Goal: Transaction & Acquisition: Purchase product/service

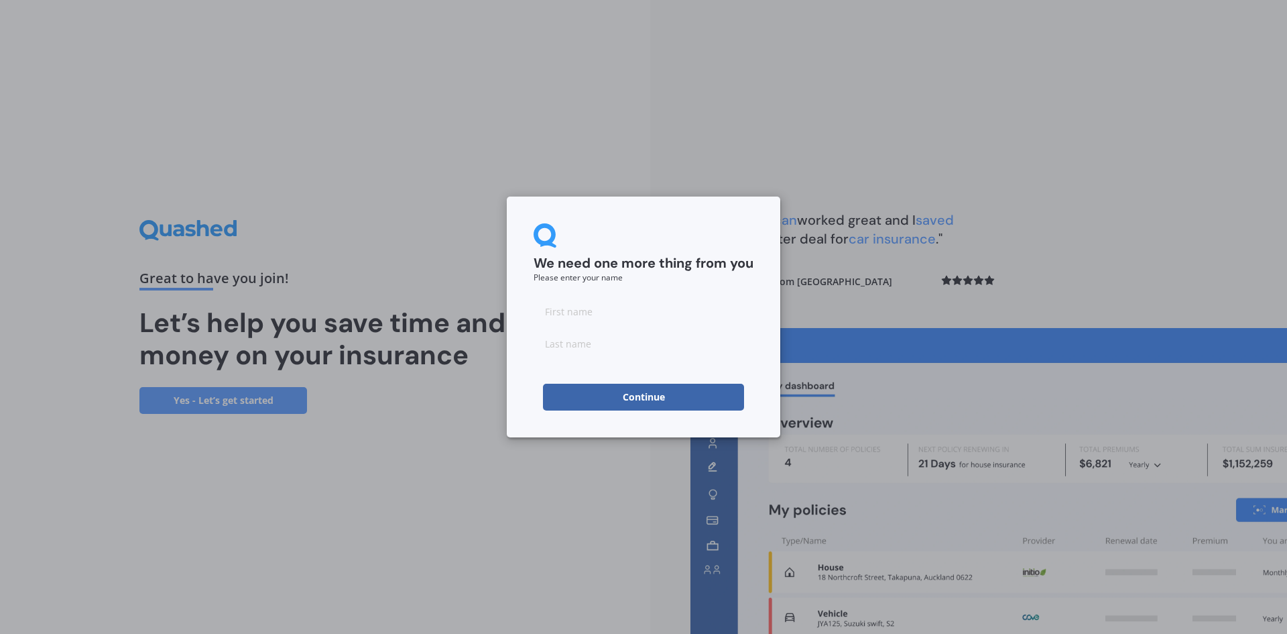
click at [551, 317] on input at bounding box center [644, 311] width 220 height 27
type input "Lisa"
click at [574, 345] on input at bounding box center [644, 343] width 220 height 27
type input "Harris"
click at [615, 397] on button "Continue" at bounding box center [643, 396] width 201 height 27
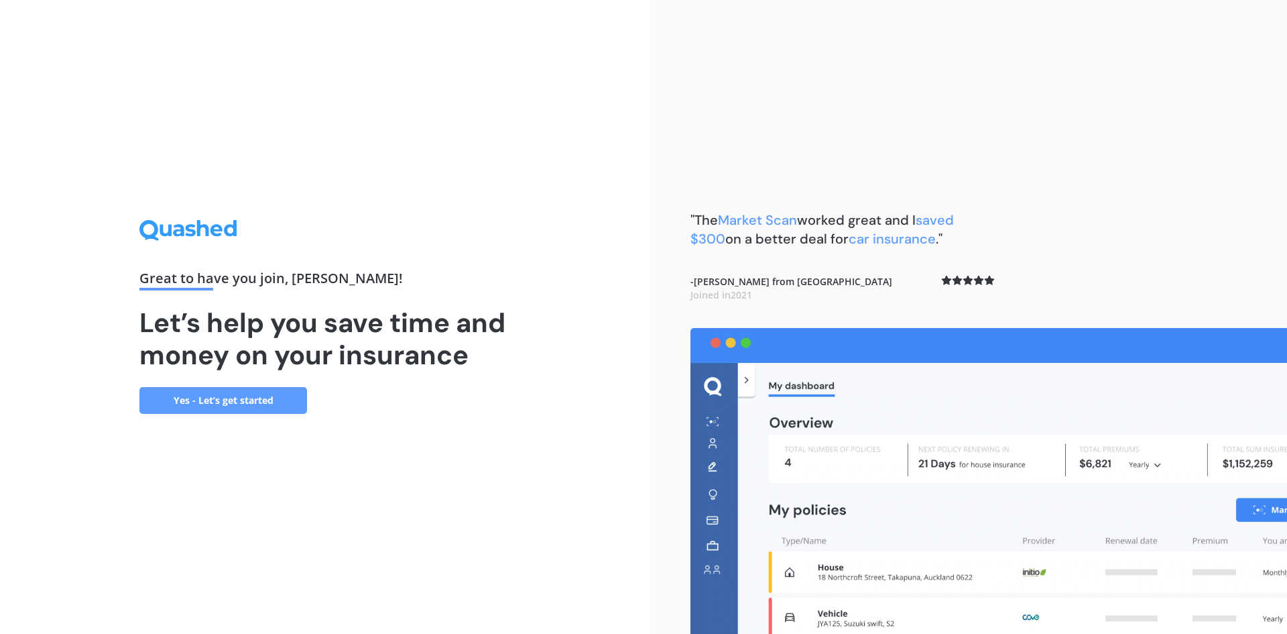
click at [215, 396] on link "Yes - Let’s get started" at bounding box center [223, 400] width 168 height 27
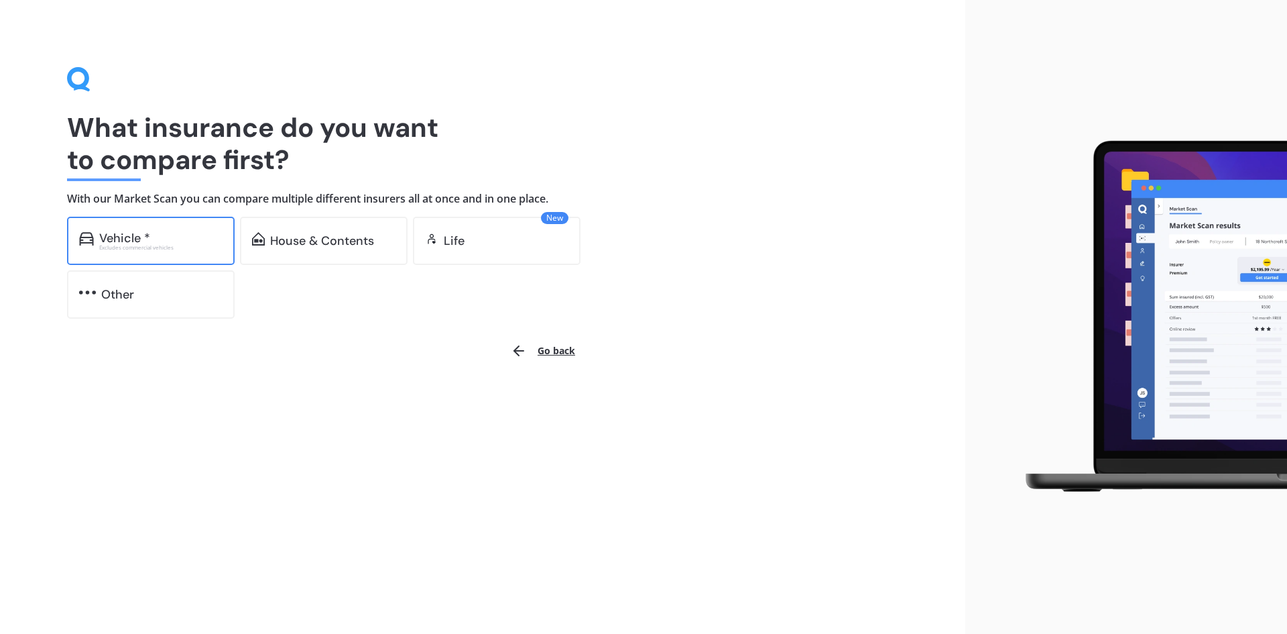
click at [154, 238] on div "Vehicle *" at bounding box center [160, 237] width 123 height 13
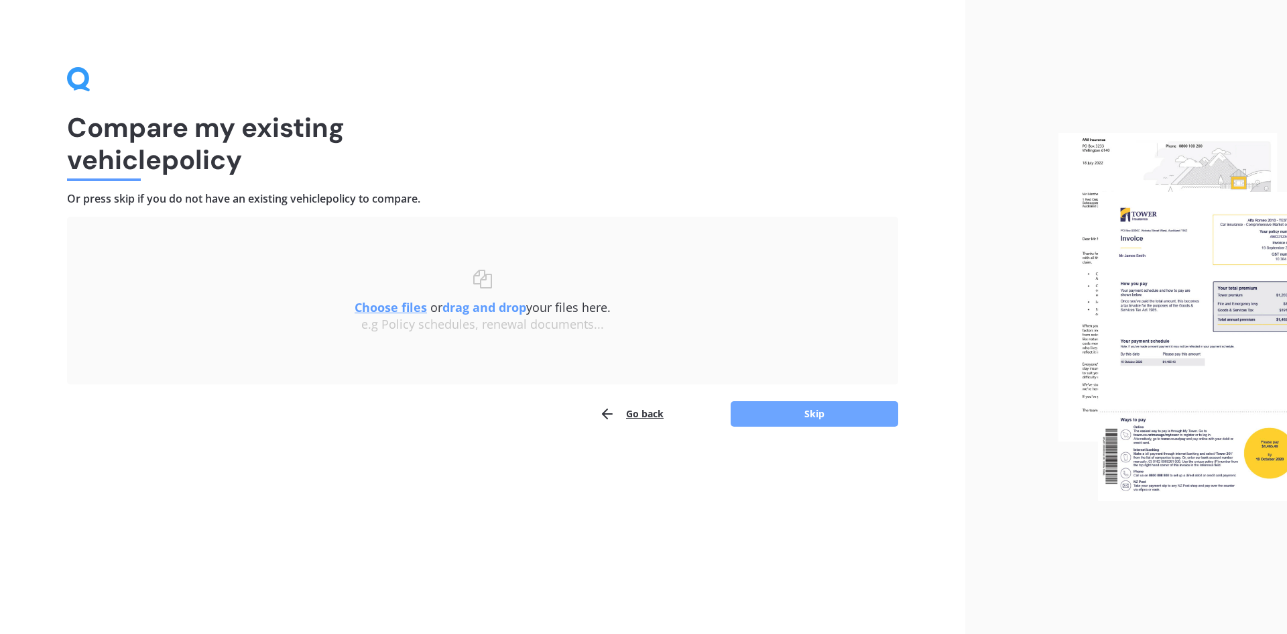
click at [810, 415] on button "Skip" at bounding box center [815, 413] width 168 height 25
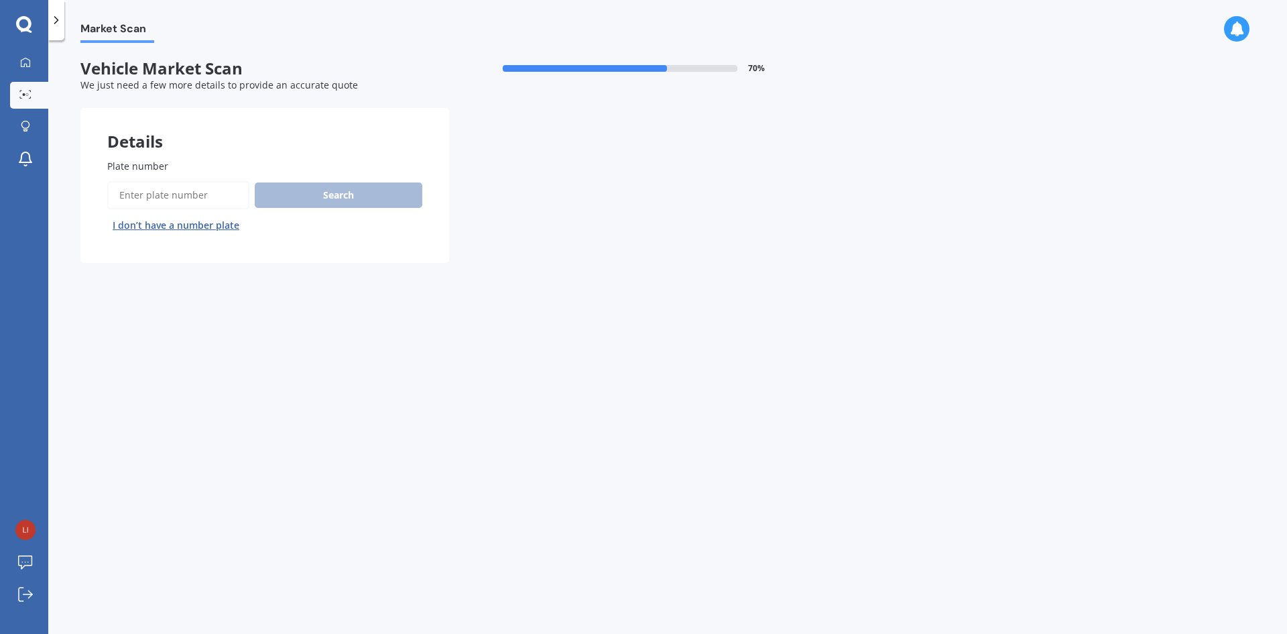
click at [166, 166] on span "Plate number" at bounding box center [137, 166] width 61 height 13
click at [166, 181] on input "Plate number" at bounding box center [178, 195] width 142 height 28
type input "mjm402"
click at [318, 194] on button "Search" at bounding box center [339, 194] width 168 height 25
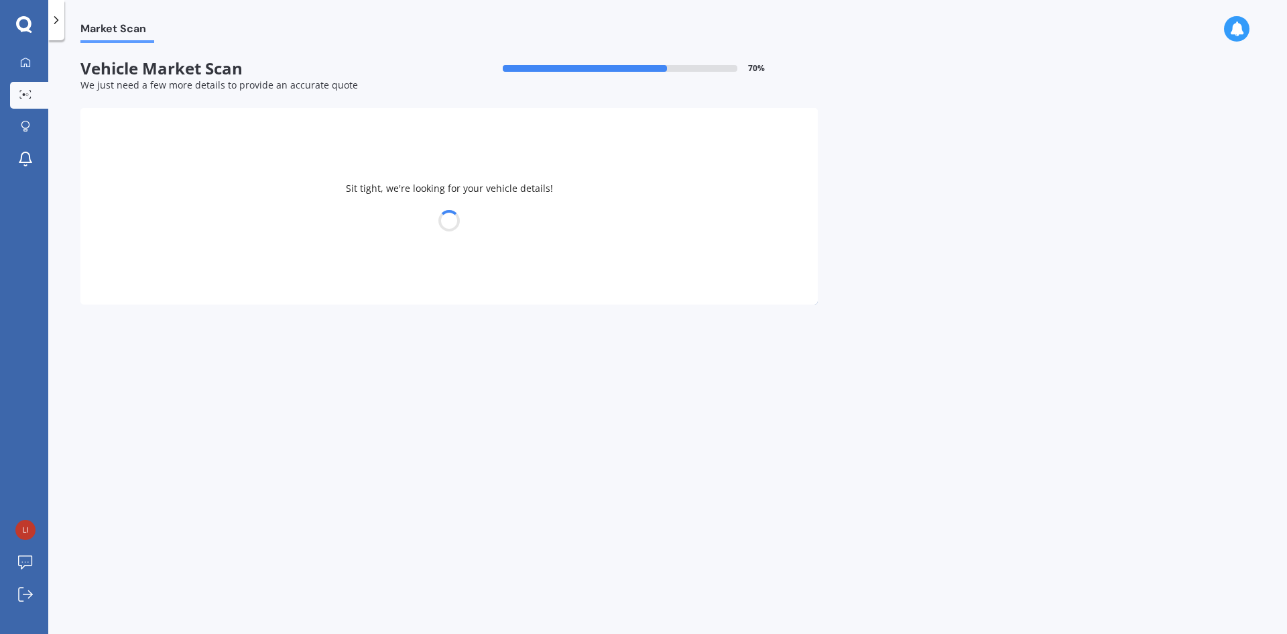
select select "TOYOTA"
select select "HILUX"
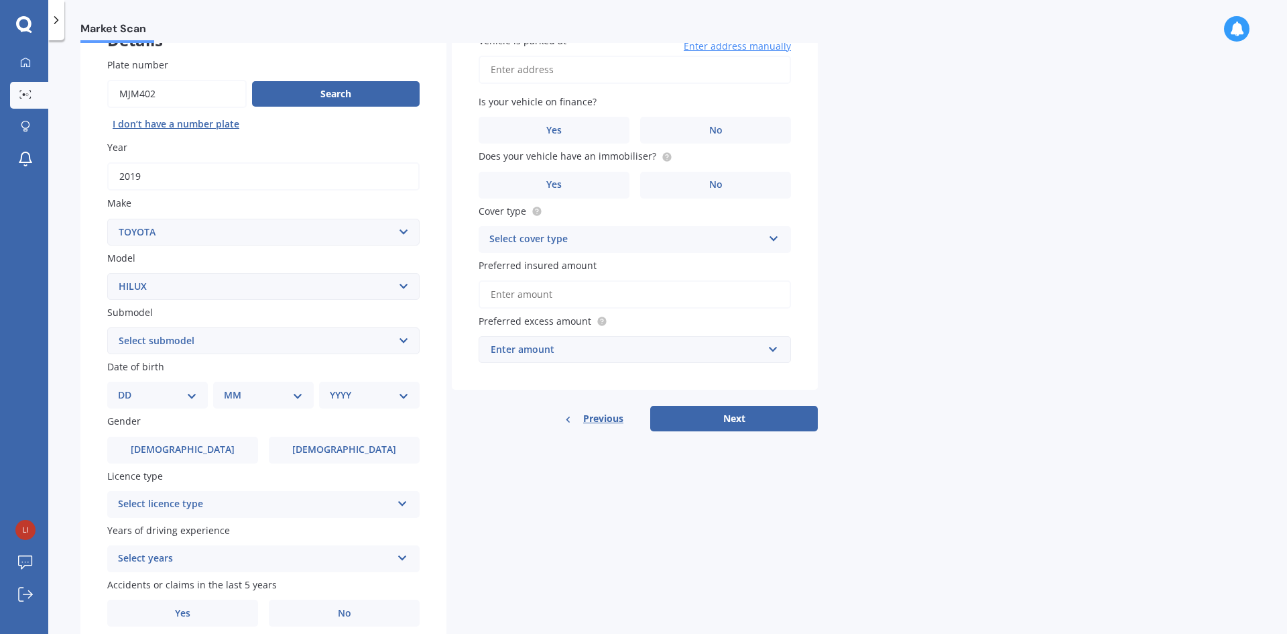
scroll to position [134, 0]
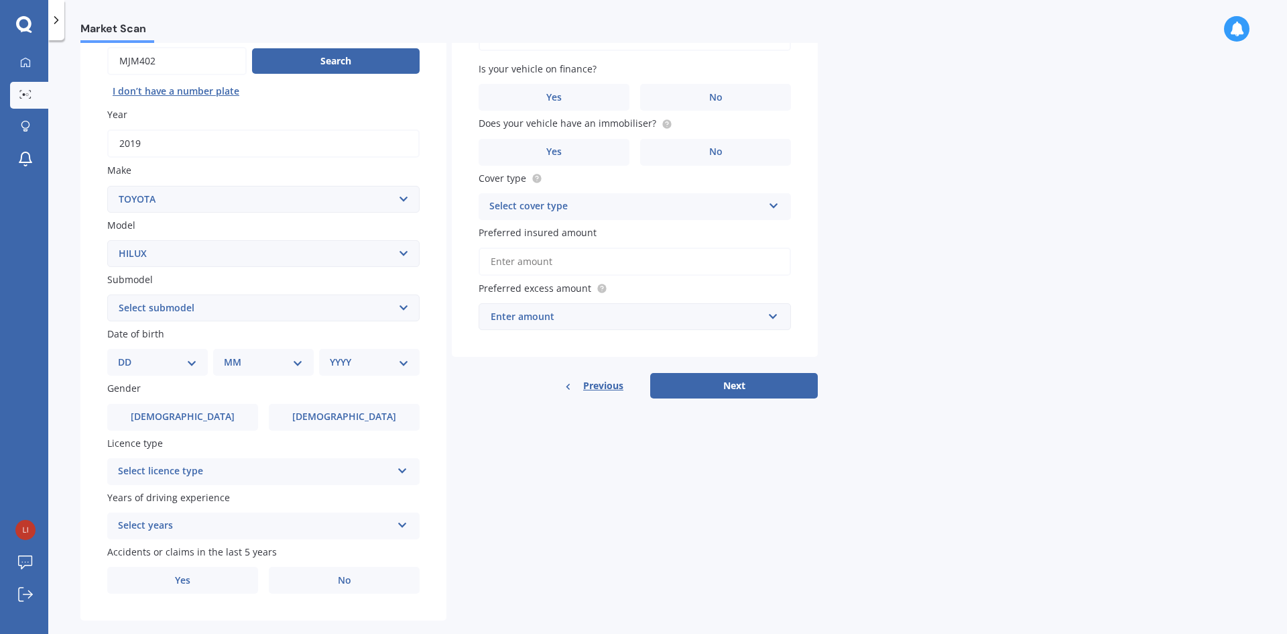
click at [192, 360] on select "DD 01 02 03 04 05 06 07 08 09 10 11 12 13 14 15 16 17 18 19 20 21 22 23 24 25 2…" at bounding box center [157, 362] width 79 height 15
select select "20"
click at [129, 355] on select "DD 01 02 03 04 05 06 07 08 09 10 11 12 13 14 15 16 17 18 19 20 21 22 23 24 25 2…" at bounding box center [157, 362] width 79 height 15
click at [294, 358] on select "MM 01 02 03 04 05 06 07 08 09 10 11 12" at bounding box center [266, 362] width 74 height 15
select select "08"
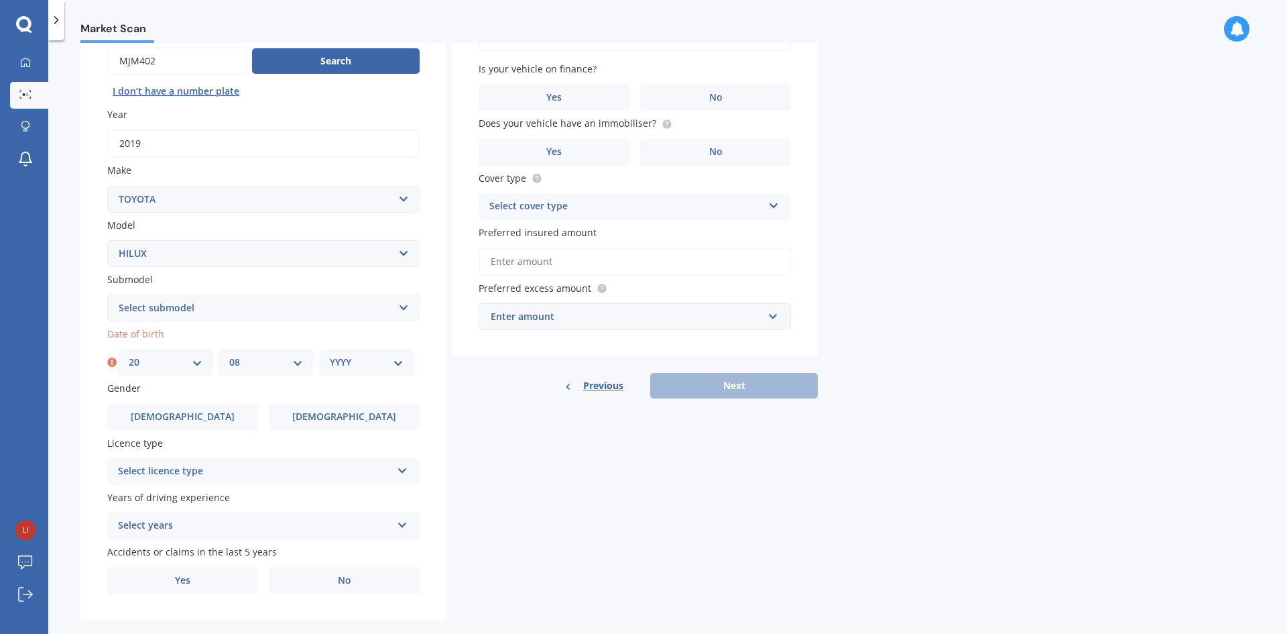
click at [229, 355] on select "MM 01 02 03 04 05 06 07 08 09 10 11 12" at bounding box center [266, 362] width 74 height 15
click at [400, 363] on select "YYYY 2025 2024 2023 2022 2021 2020 2019 2018 2017 2016 2015 2014 2013 2012 2011…" at bounding box center [367, 362] width 74 height 15
select select "1978"
click at [330, 355] on select "YYYY 2025 2024 2023 2022 2021 2020 2019 2018 2017 2016 2015 2014 2013 2012 2011…" at bounding box center [367, 362] width 74 height 15
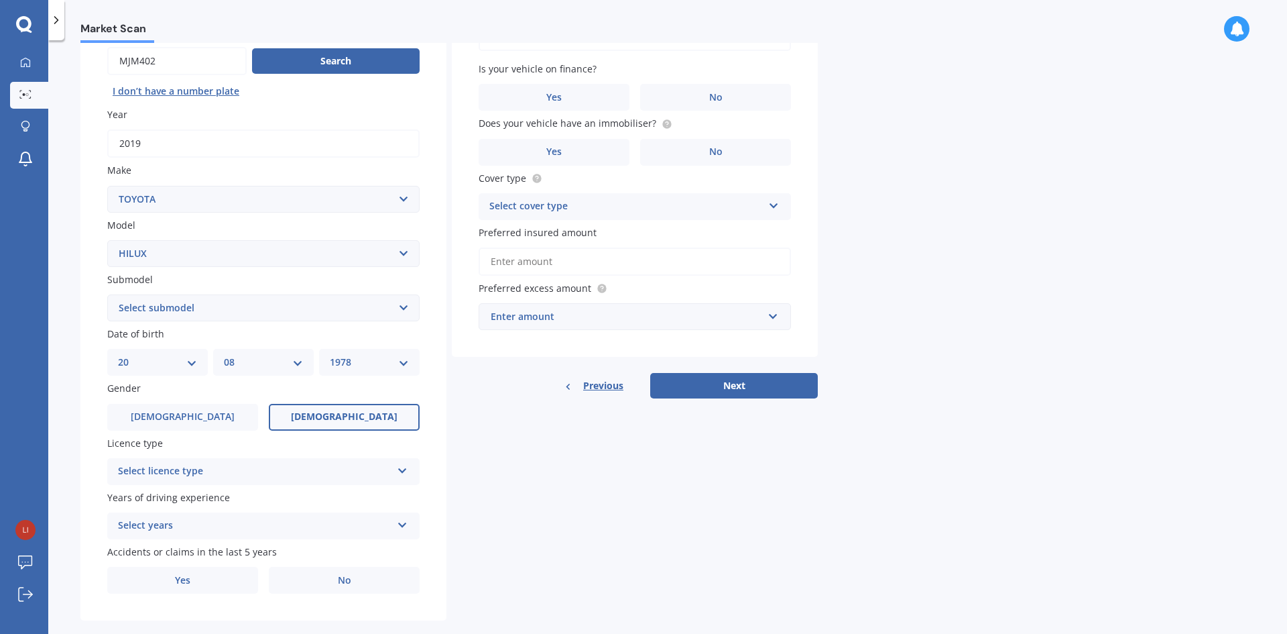
click at [306, 415] on label "Female" at bounding box center [344, 417] width 151 height 27
click at [0, 0] on input "Female" at bounding box center [0, 0] width 0 height 0
click at [398, 467] on icon at bounding box center [402, 467] width 11 height 9
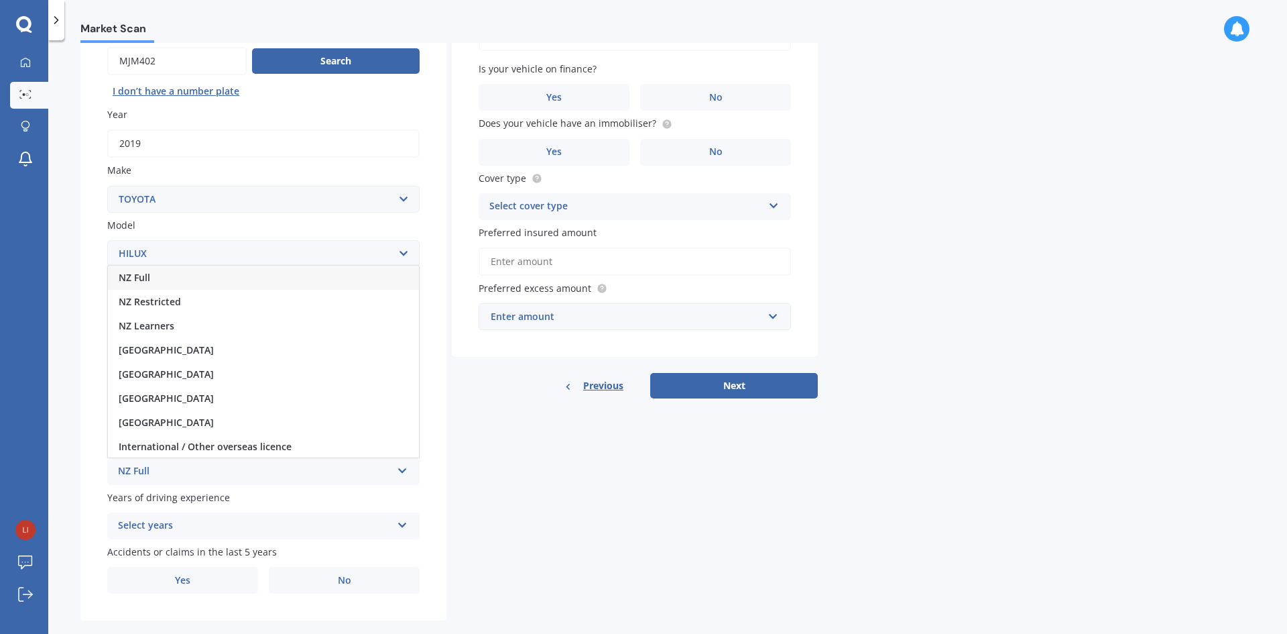
click at [174, 271] on div "NZ Full" at bounding box center [263, 277] width 311 height 24
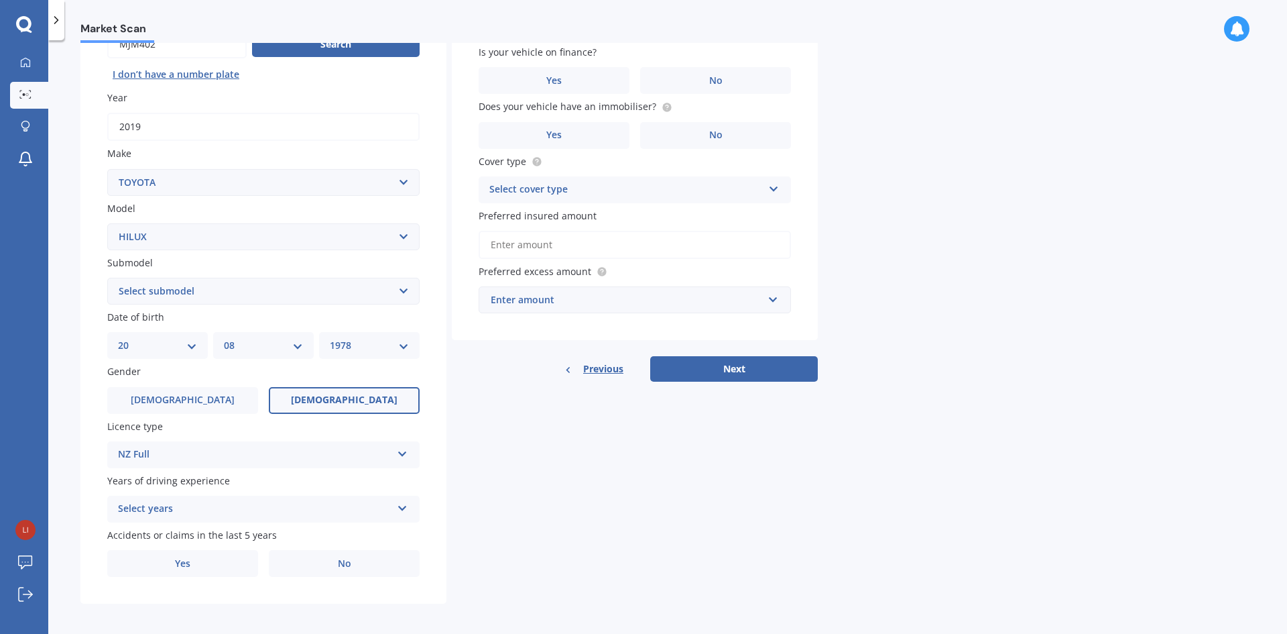
scroll to position [156, 0]
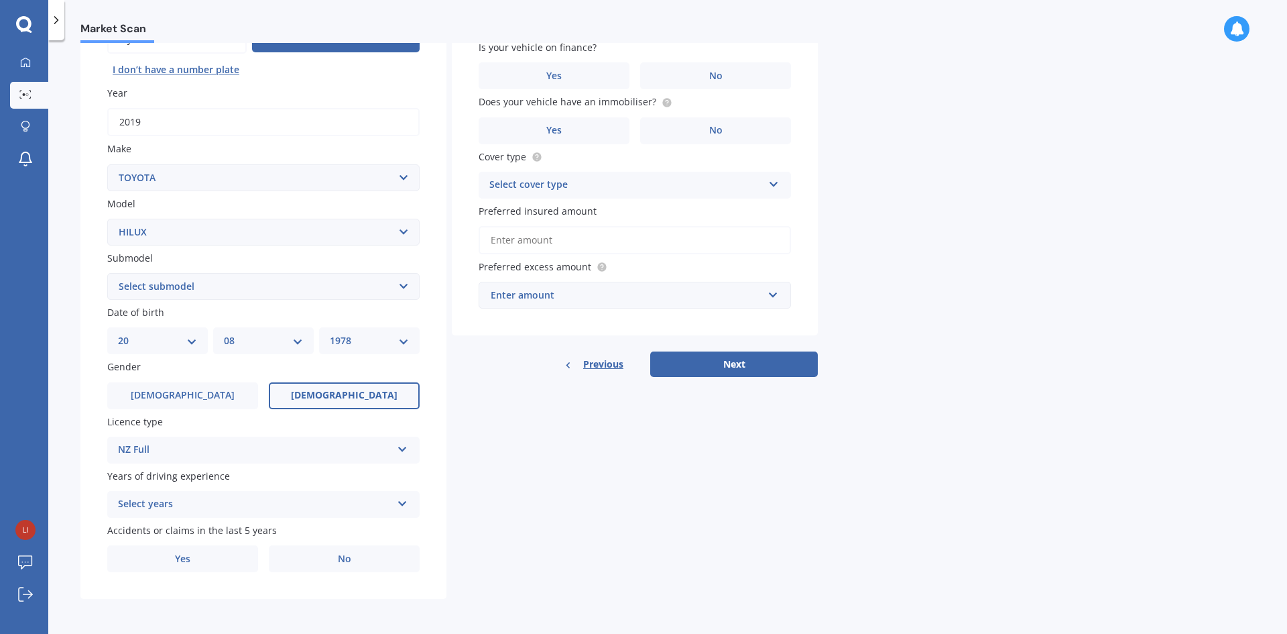
click at [403, 502] on icon at bounding box center [402, 500] width 11 height 9
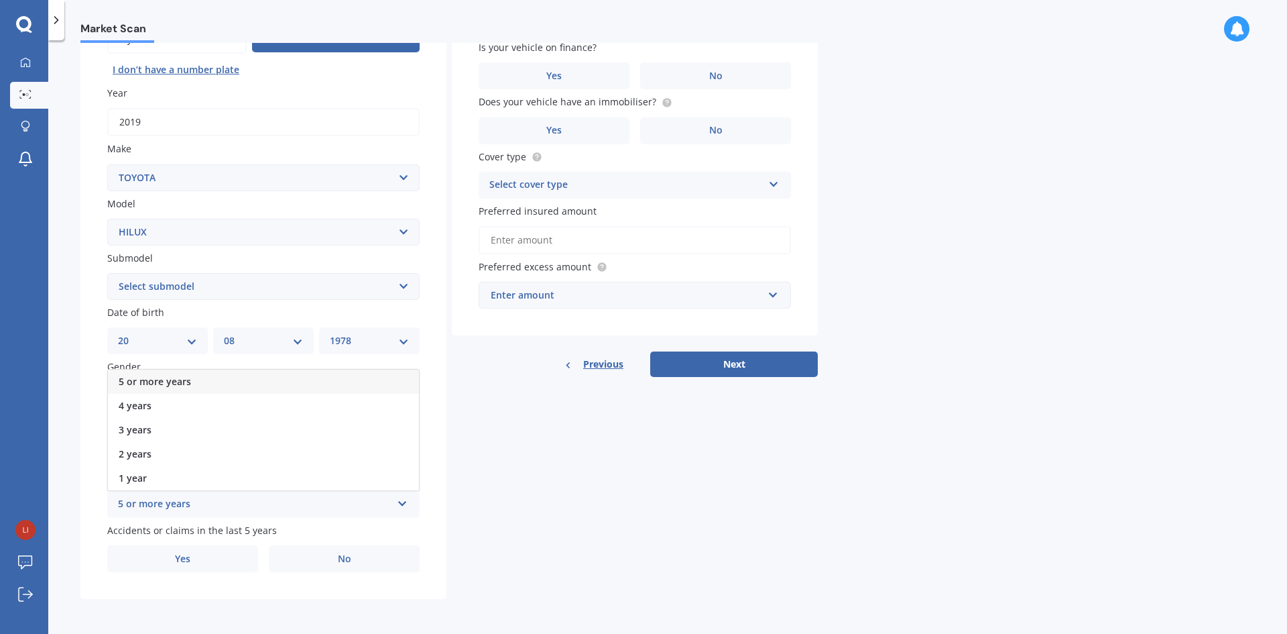
click at [190, 383] on div "5 or more years" at bounding box center [263, 381] width 311 height 24
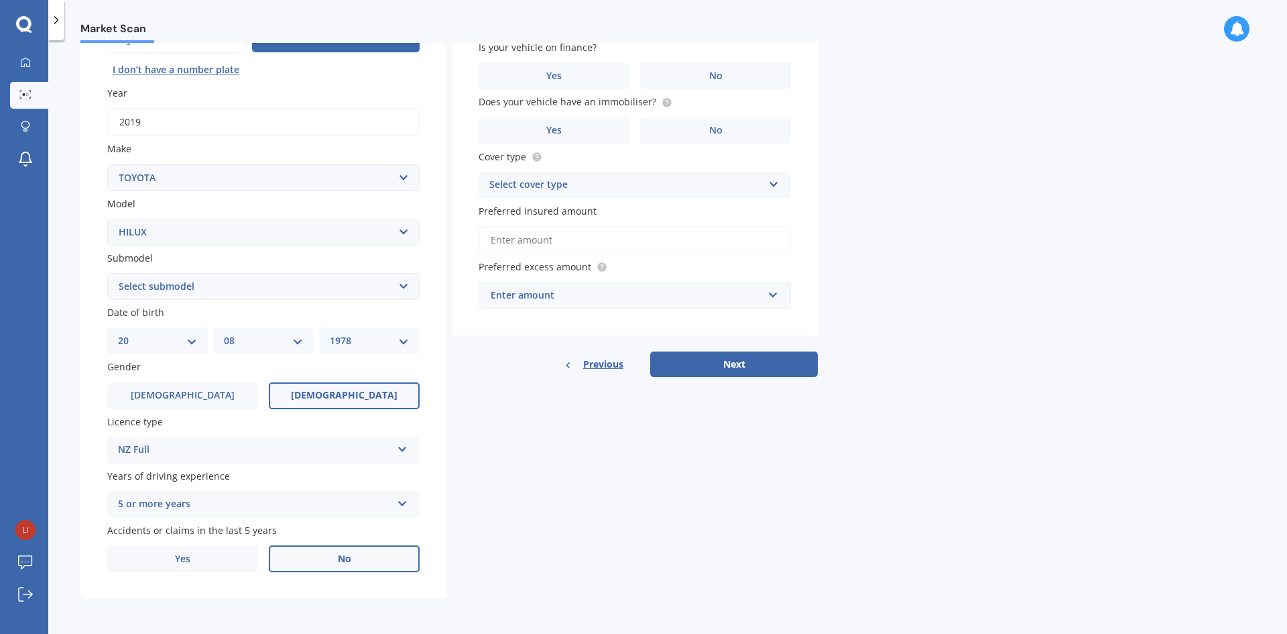
click at [347, 559] on span "No" at bounding box center [344, 558] width 13 height 11
click at [0, 0] on input "No" at bounding box center [0, 0] width 0 height 0
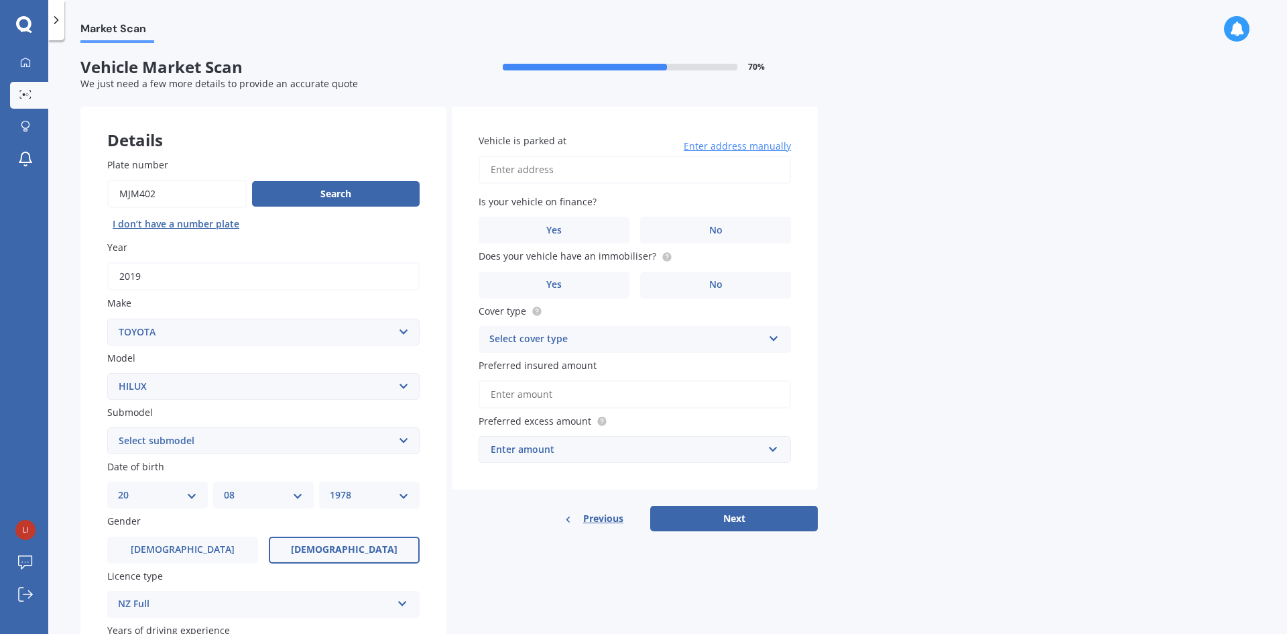
scroll to position [0, 0]
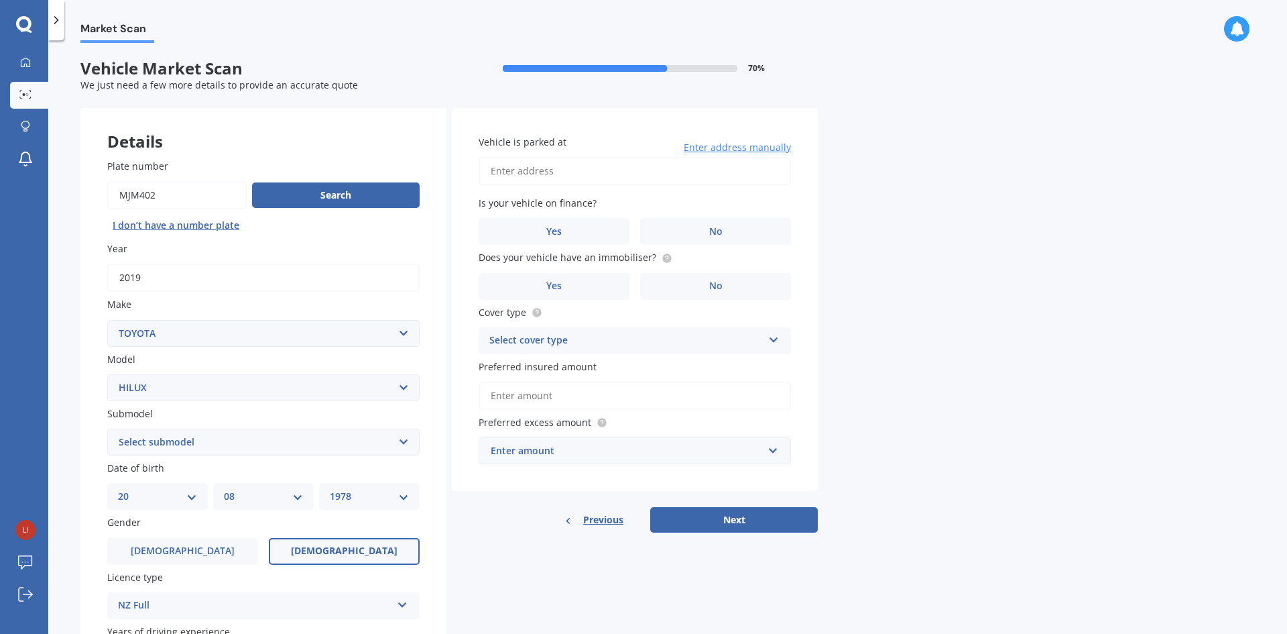
click at [516, 166] on input "Vehicle is parked at" at bounding box center [635, 171] width 312 height 28
type input "76 Salford Street, Gore 9710"
click at [715, 236] on span "No" at bounding box center [715, 231] width 13 height 11
click at [0, 0] on input "No" at bounding box center [0, 0] width 0 height 0
click at [727, 294] on label "No" at bounding box center [715, 286] width 151 height 27
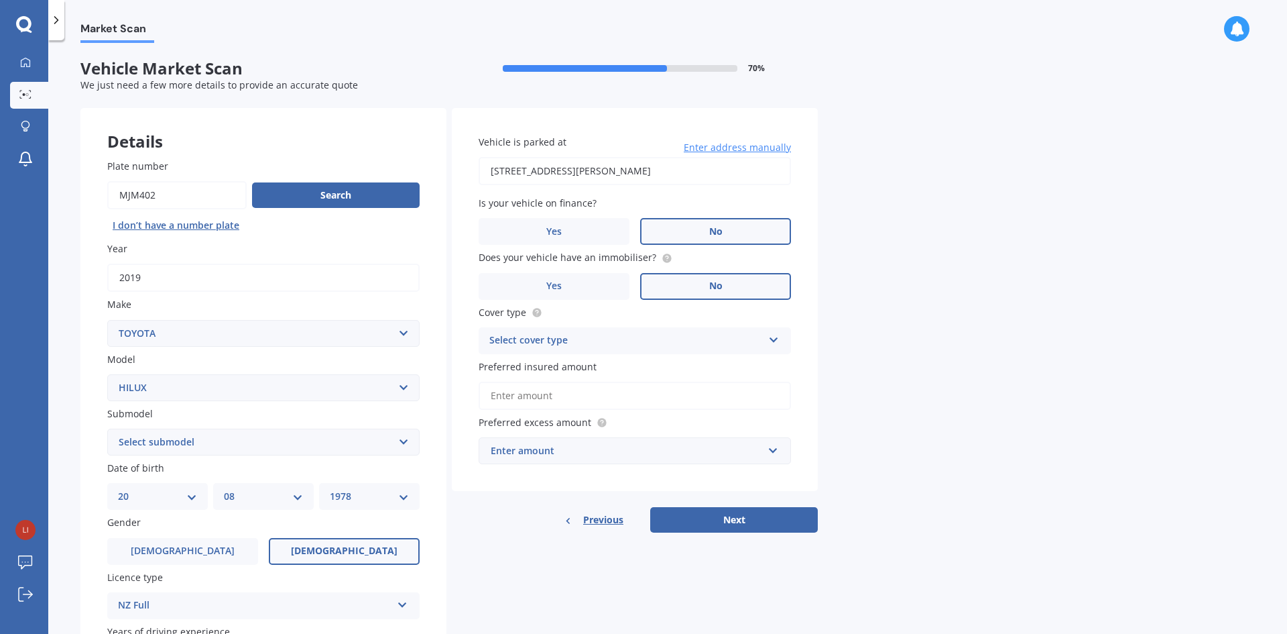
click at [0, 0] on input "No" at bounding box center [0, 0] width 0 height 0
click at [770, 337] on icon at bounding box center [773, 337] width 11 height 9
click at [755, 361] on div "Comprehensive" at bounding box center [634, 367] width 311 height 24
click at [499, 393] on input "Preferred insured amount" at bounding box center [635, 395] width 312 height 28
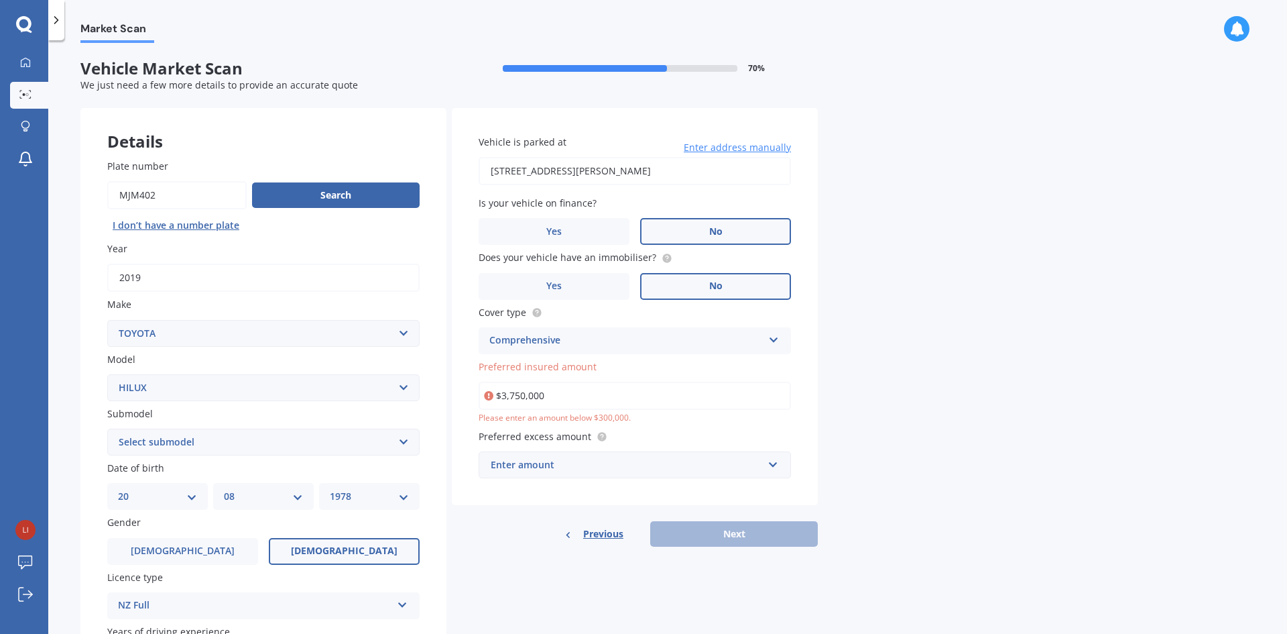
click at [514, 394] on input "$3,750,000" at bounding box center [635, 395] width 312 height 28
drag, startPoint x: 552, startPoint y: 392, endPoint x: 497, endPoint y: 394, distance: 55.0
click at [497, 394] on input "$3,750,000" at bounding box center [635, 395] width 312 height 28
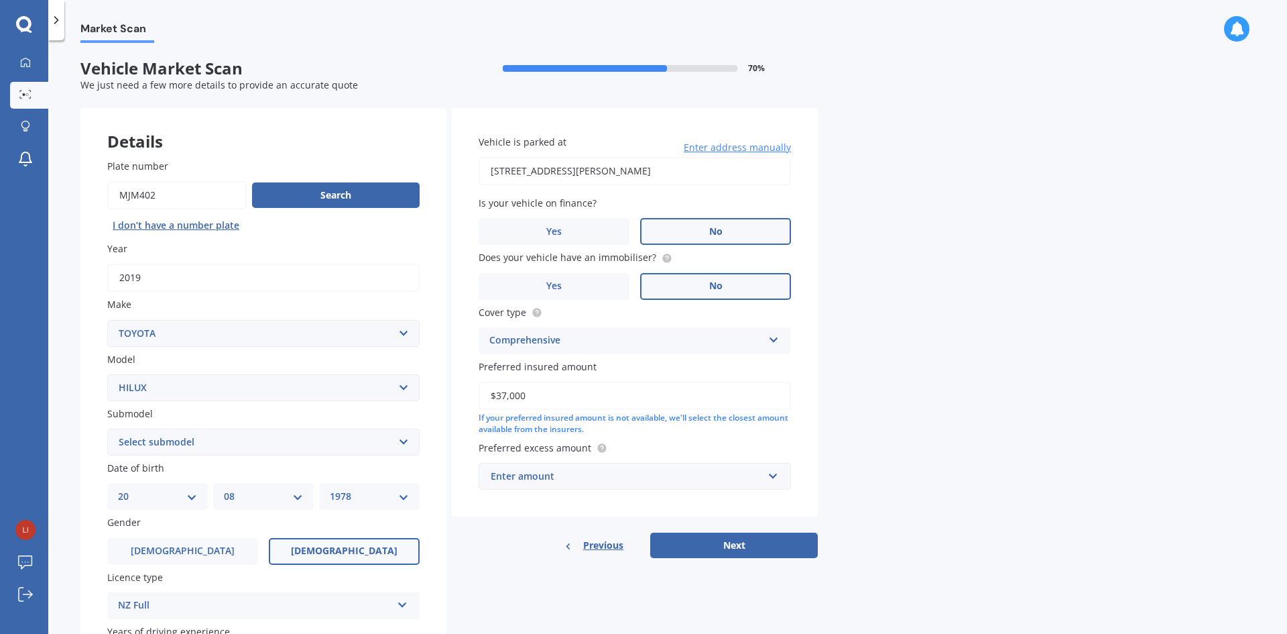
type input "$37,000"
click at [675, 434] on div "If your preferred insured amount is not available, we'll select the closest amo…" at bounding box center [635, 423] width 312 height 23
click at [773, 479] on input "text" at bounding box center [630, 475] width 300 height 25
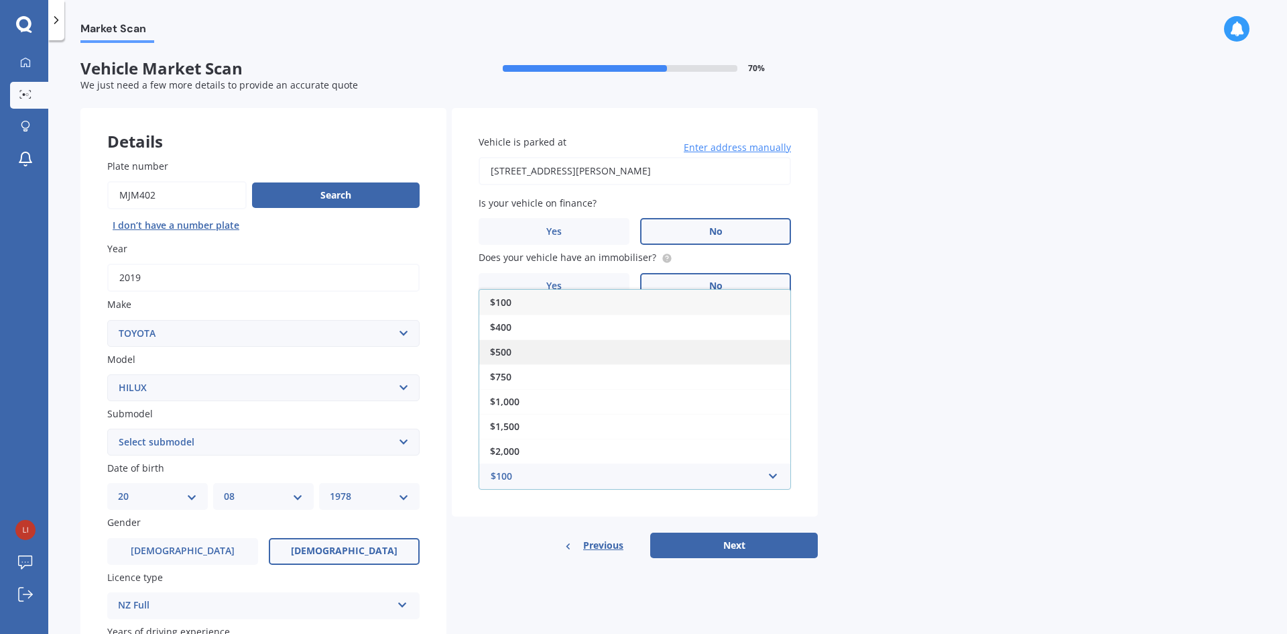
click at [589, 355] on div "$500" at bounding box center [634, 351] width 311 height 25
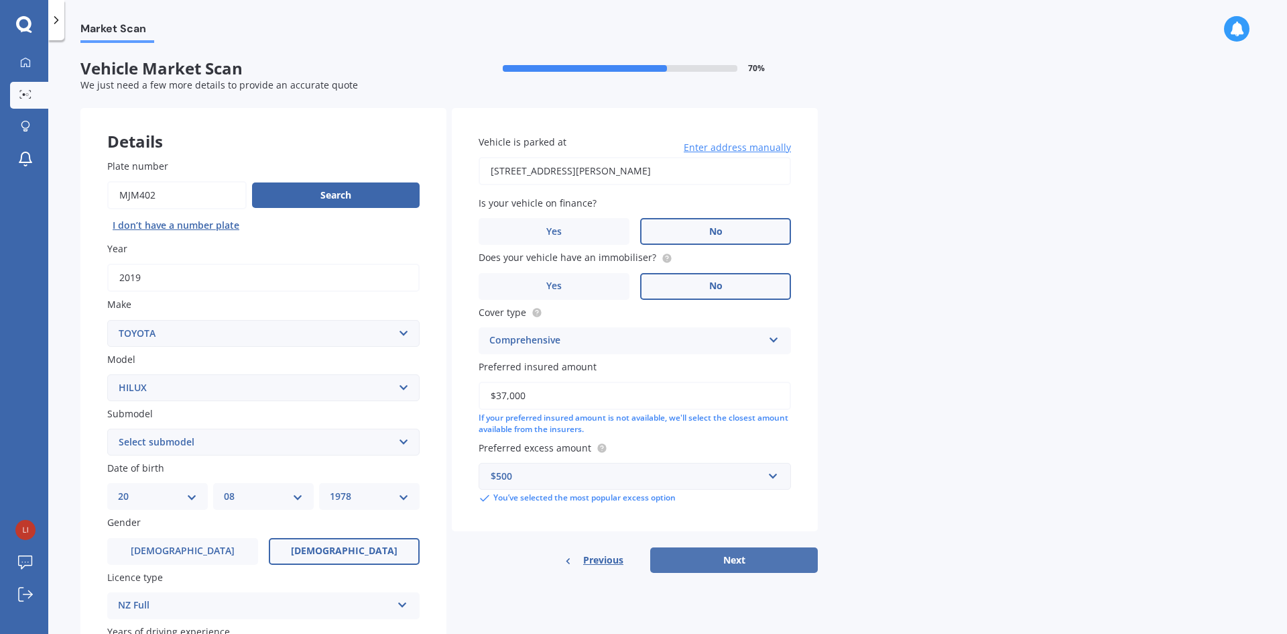
click at [721, 561] on button "Next" at bounding box center [734, 559] width 168 height 25
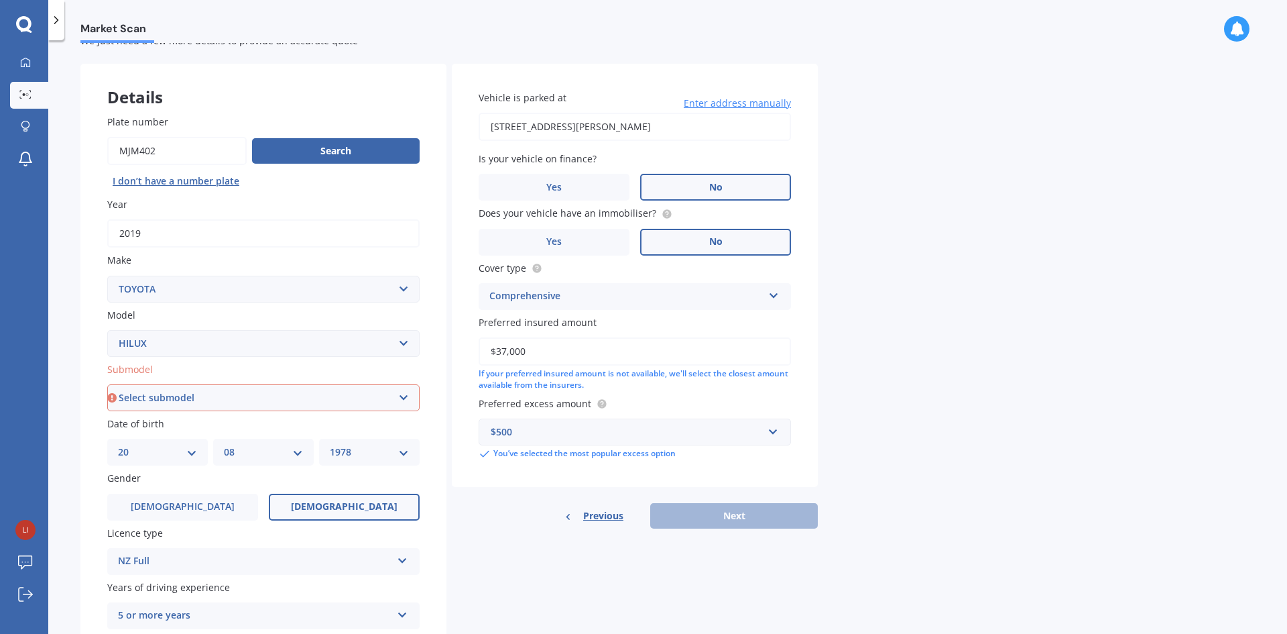
scroll to position [67, 0]
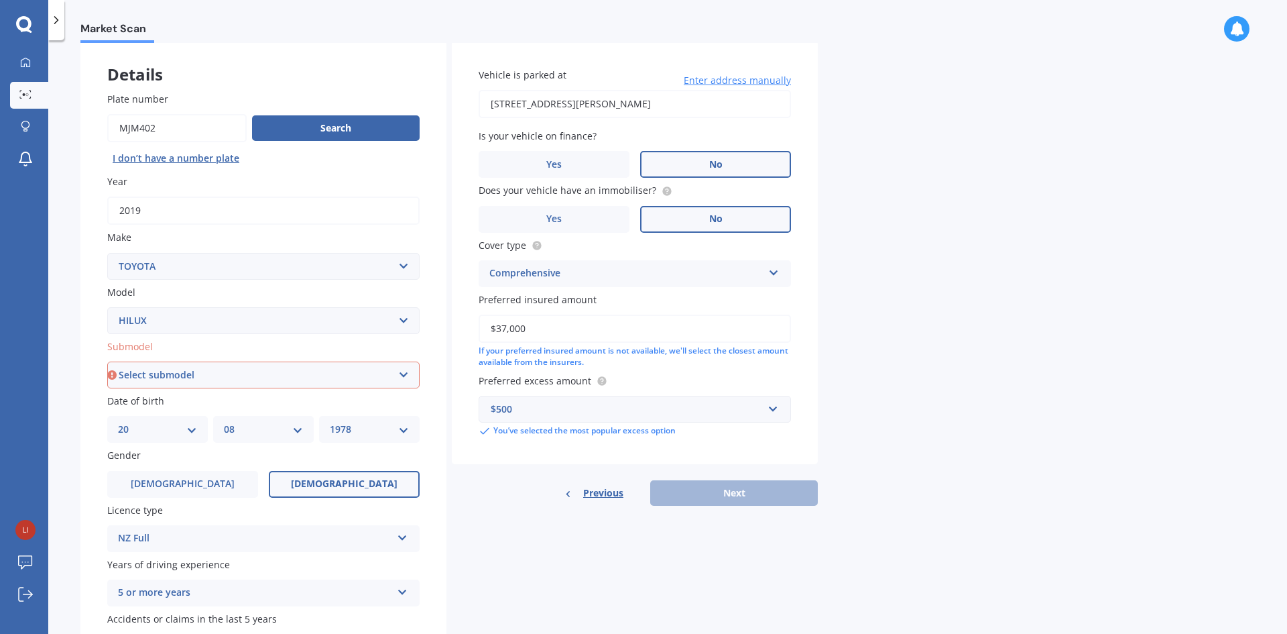
click at [403, 374] on select "Select submodel (All other) Diesel Diesel 4WD Petrol 4WD SR TD DC 2.8D/6AT/UT S…" at bounding box center [263, 374] width 312 height 27
click at [107, 361] on select "Select submodel (All other) Diesel Diesel 4WD Petrol 4WD SR TD DC 2.8D/6AT/UT S…" at bounding box center [263, 374] width 312 height 27
click at [403, 372] on select "Select submodel (All other) Diesel Diesel 4WD Petrol 4WD SR TD DC 2.8D/6AT/UT S…" at bounding box center [263, 374] width 312 height 27
select select "SR TD DC 2.8D/6AT/UT"
click at [107, 361] on select "Select submodel (All other) Diesel Diesel 4WD Petrol 4WD SR TD DC 2.8D/6AT/UT S…" at bounding box center [263, 374] width 312 height 27
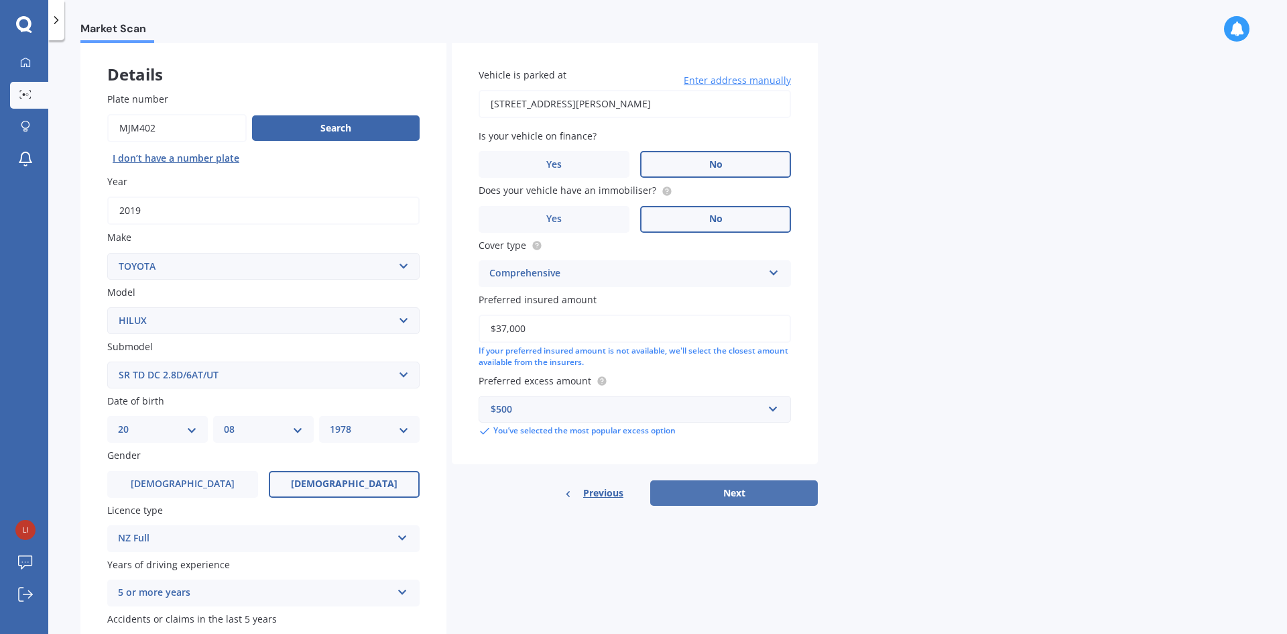
click at [724, 494] on button "Next" at bounding box center [734, 492] width 168 height 25
select select "20"
select select "08"
select select "1978"
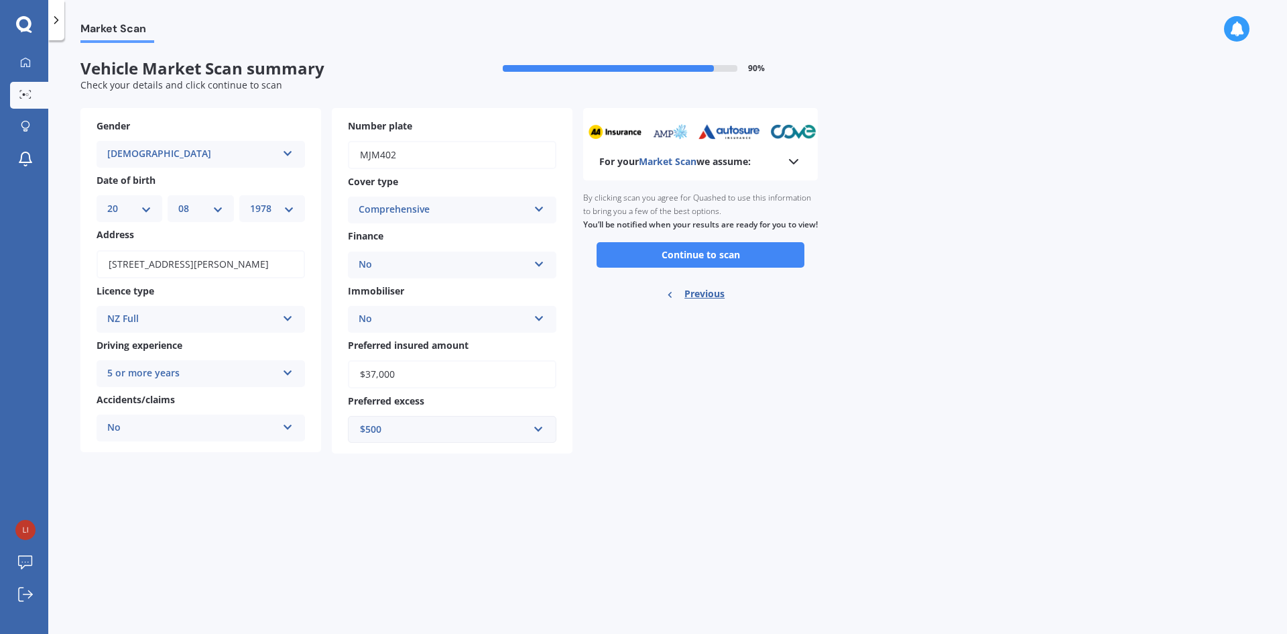
scroll to position [0, 0]
click at [702, 267] on button "Continue to scan" at bounding box center [701, 254] width 208 height 25
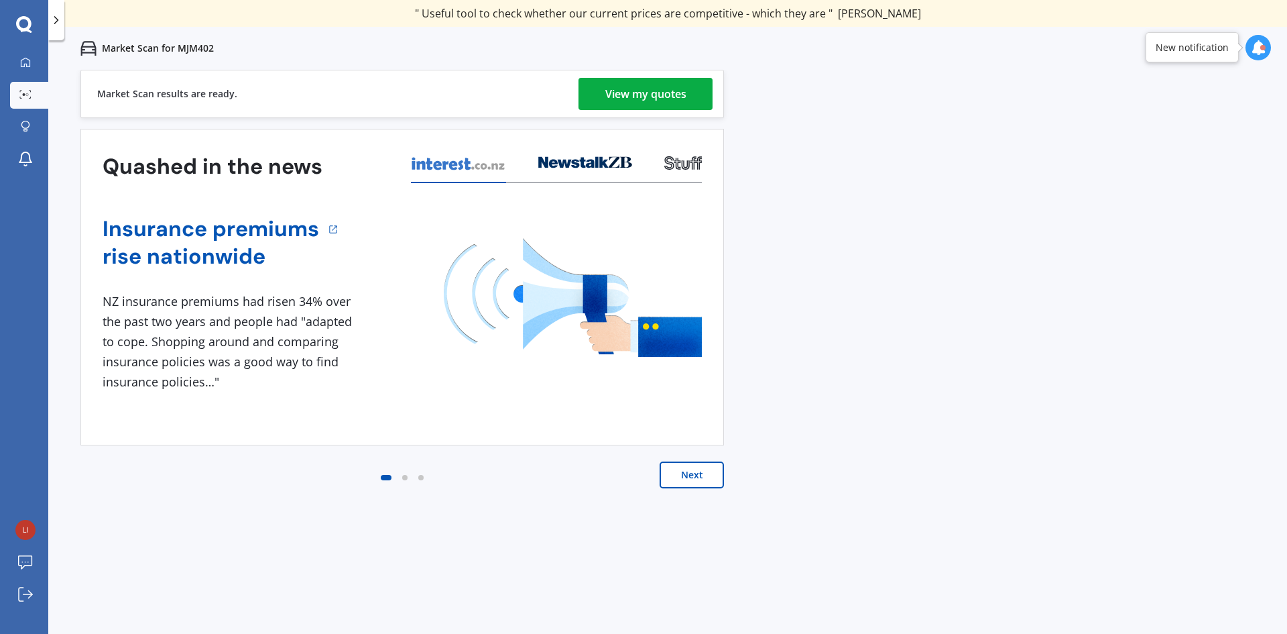
click at [605, 88] on div "View my quotes" at bounding box center [645, 94] width 81 height 32
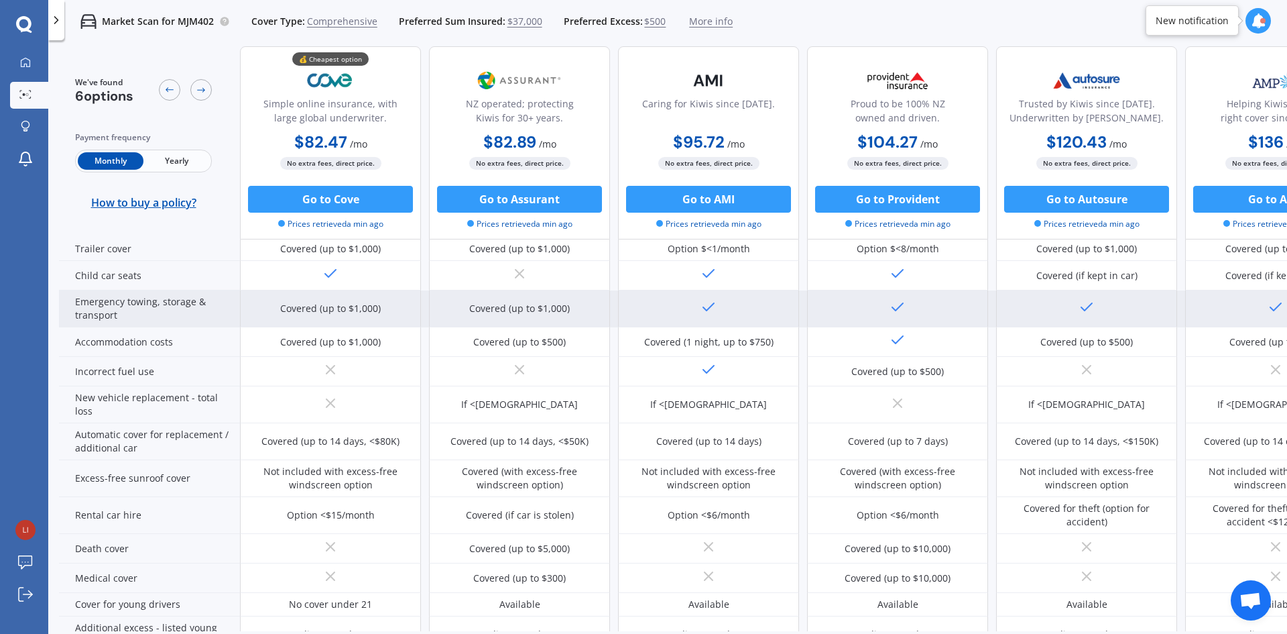
scroll to position [402, 0]
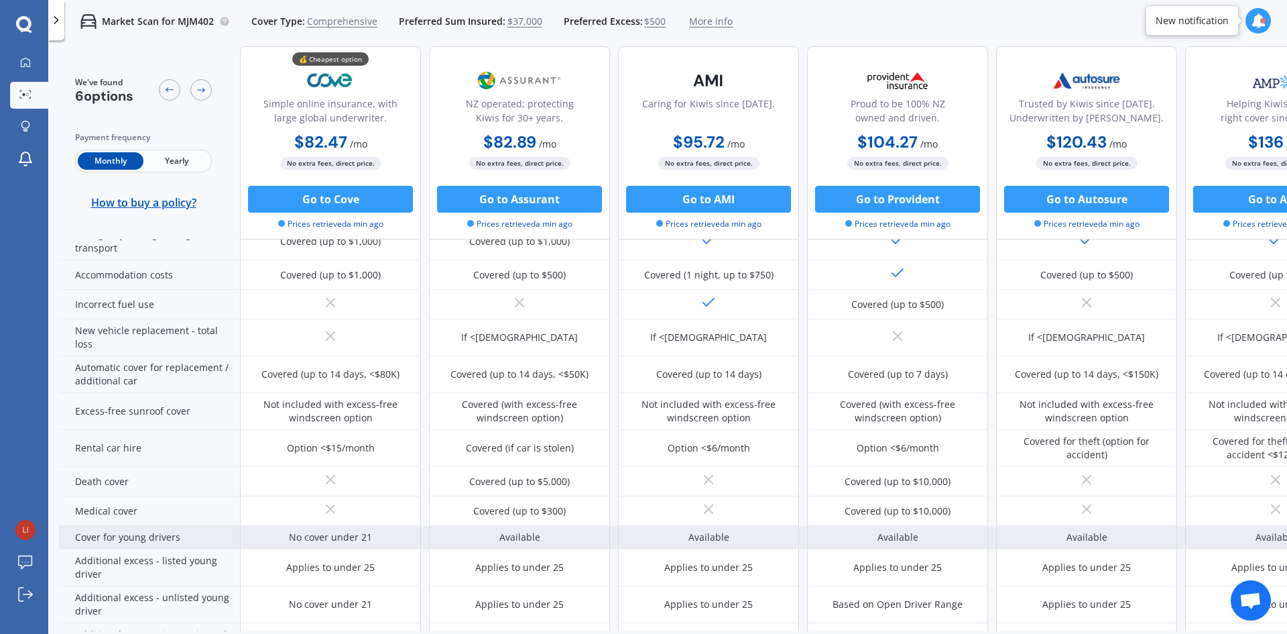
click at [131, 539] on div "Cover for young drivers" at bounding box center [149, 537] width 181 height 23
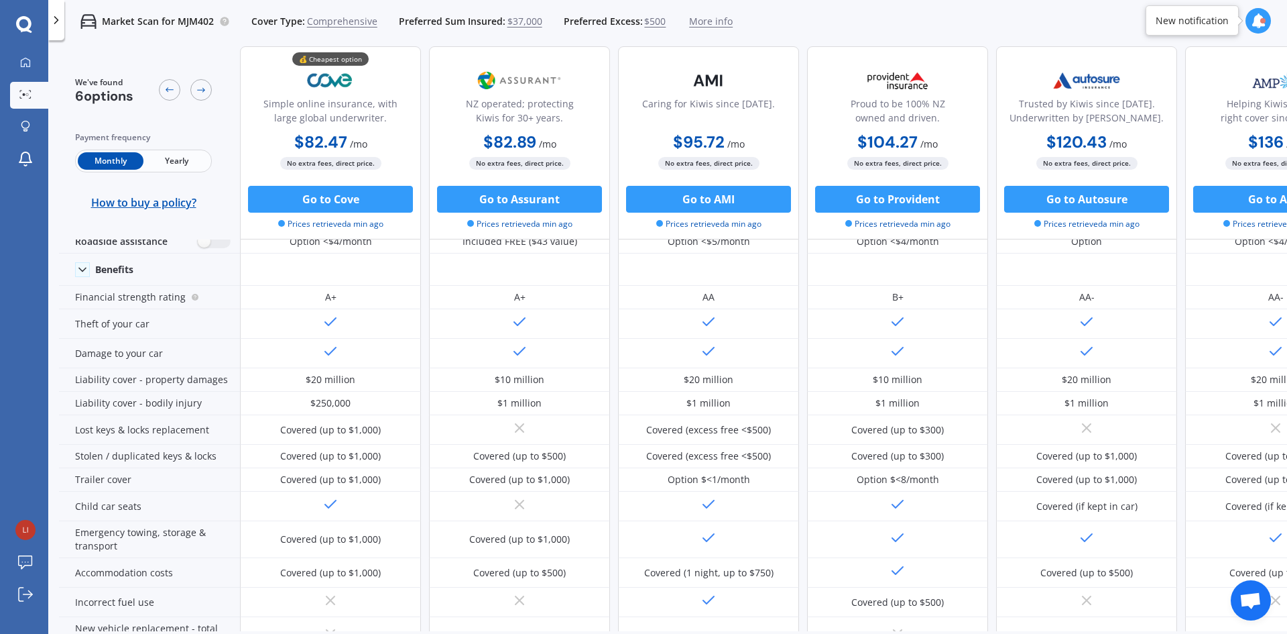
scroll to position [0, 0]
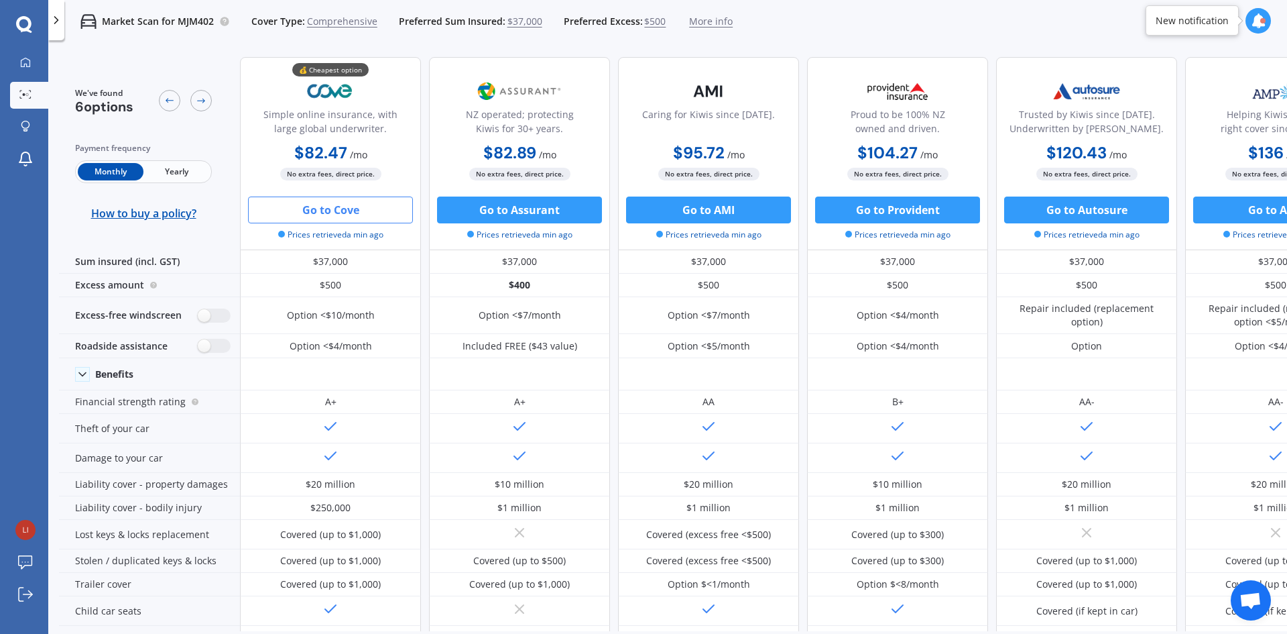
click at [333, 210] on button "Go to Cove" at bounding box center [330, 209] width 165 height 27
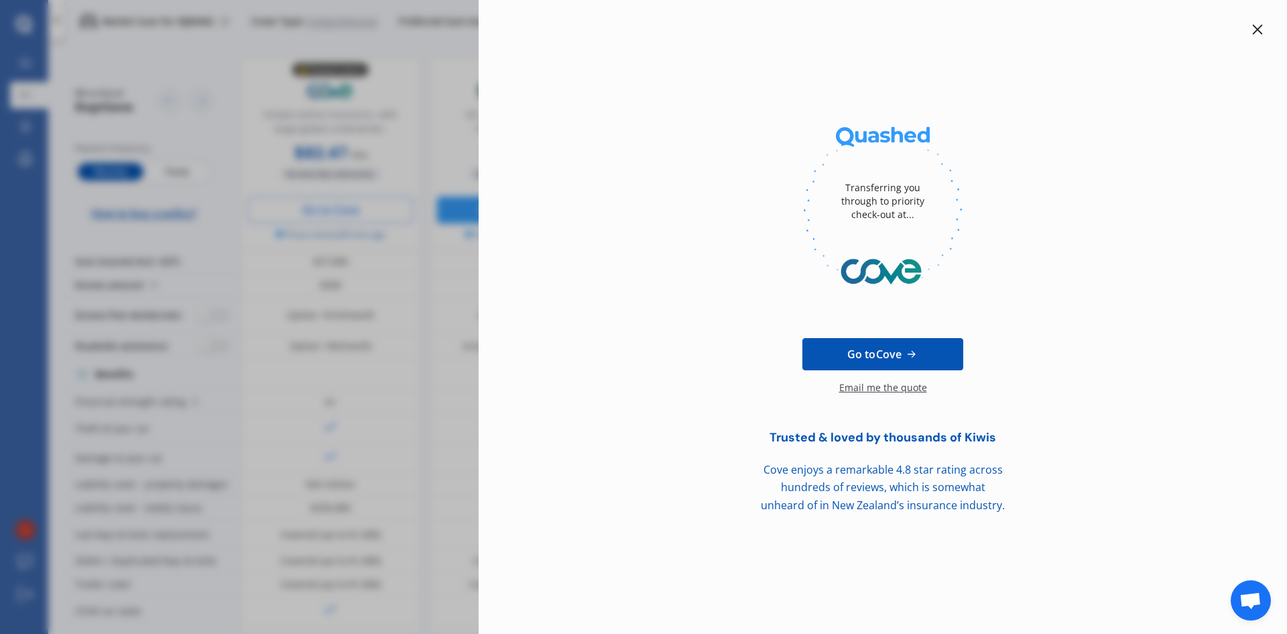
click at [1262, 28] on icon at bounding box center [1257, 29] width 11 height 11
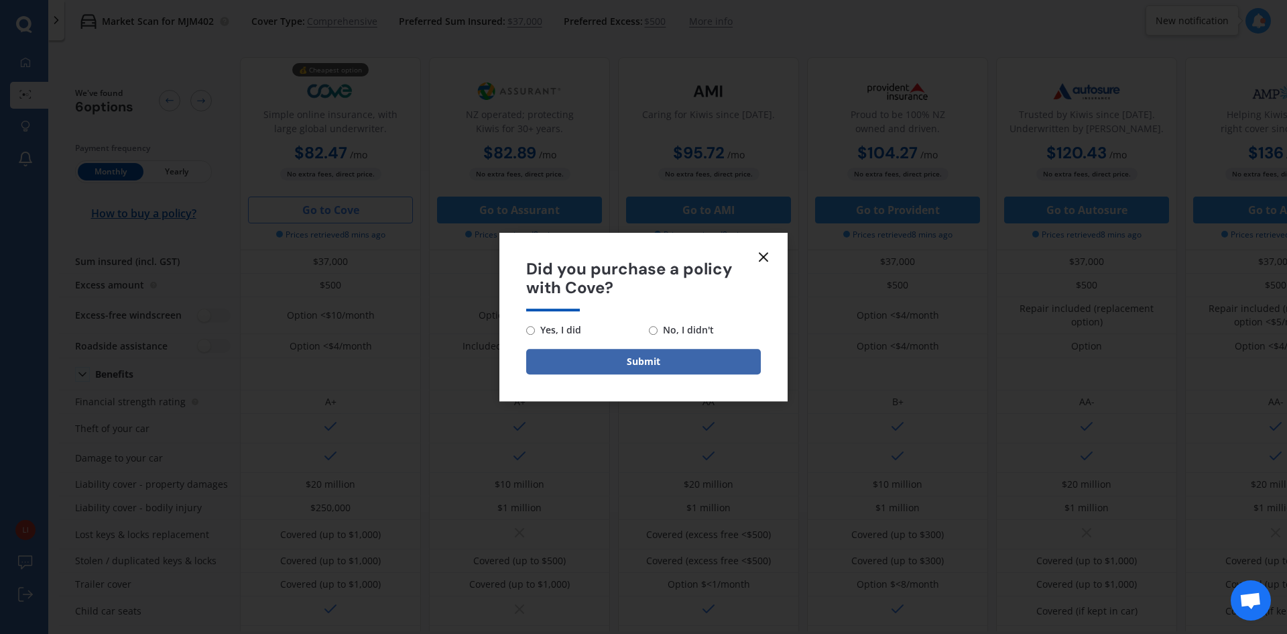
click at [657, 330] on input "No, I didn't" at bounding box center [653, 330] width 9 height 9
radio input "true"
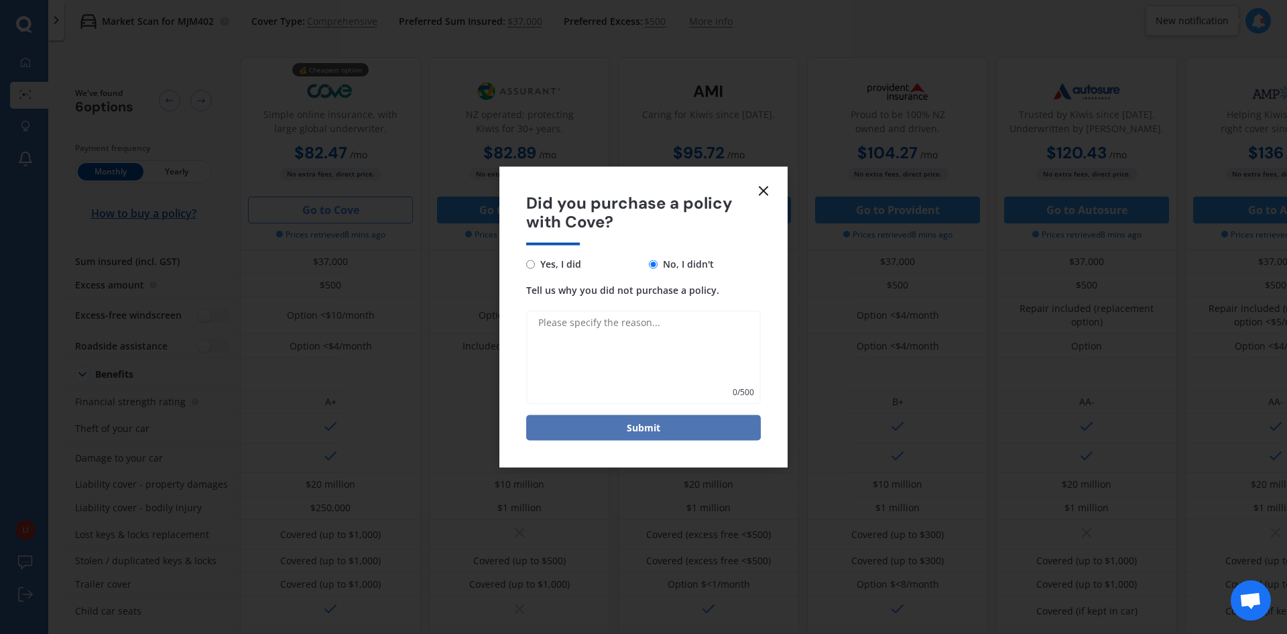
click at [671, 430] on button "Submit" at bounding box center [643, 427] width 235 height 25
click at [696, 330] on textarea "Tell us why you did not purchase a policy." at bounding box center [643, 357] width 235 height 94
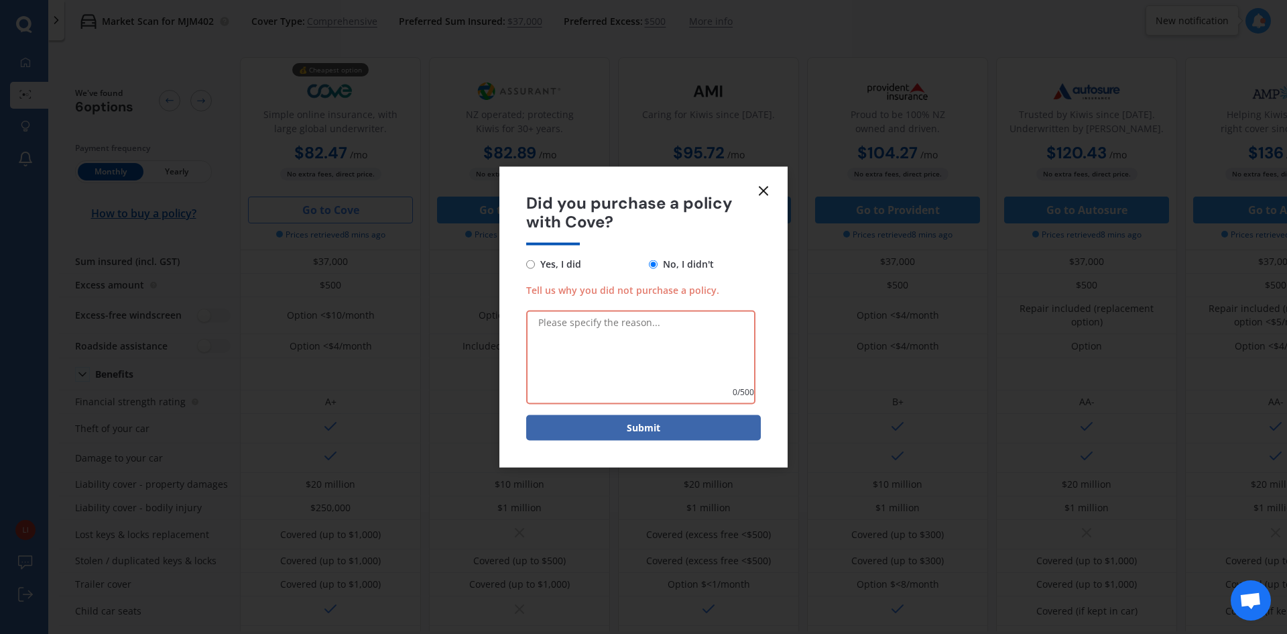
click at [764, 184] on icon at bounding box center [764, 190] width 16 height 16
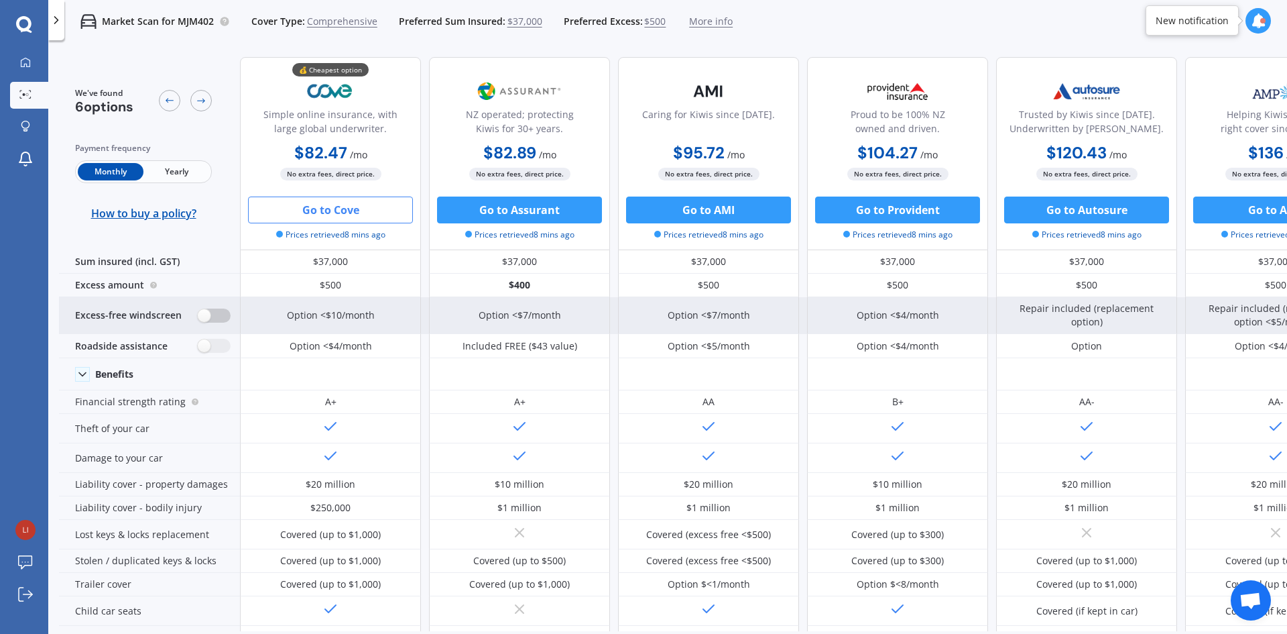
click at [212, 310] on label at bounding box center [214, 315] width 33 height 14
radio input "true"
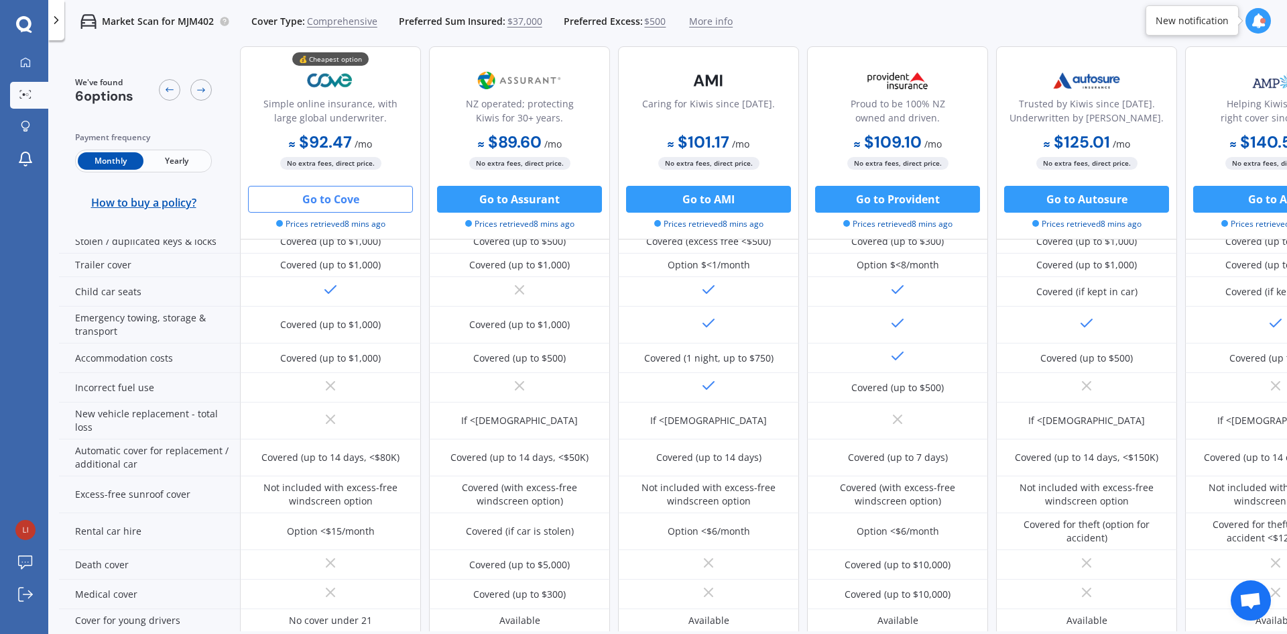
scroll to position [402, 0]
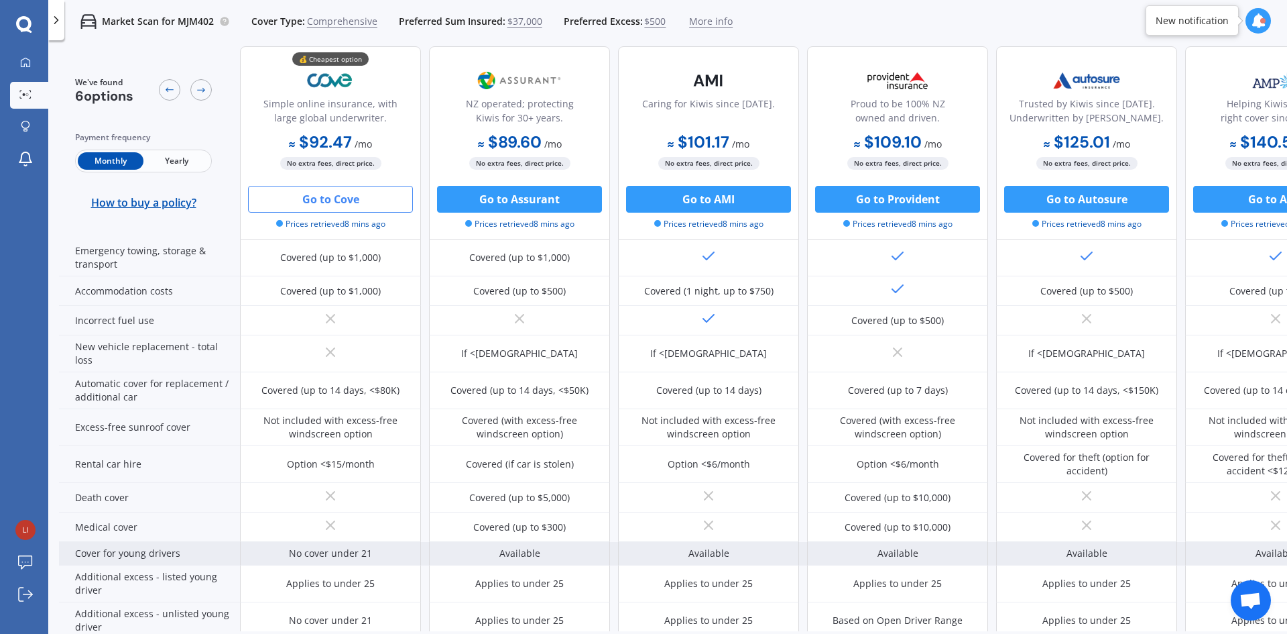
click at [128, 553] on div "Cover for young drivers" at bounding box center [149, 553] width 181 height 23
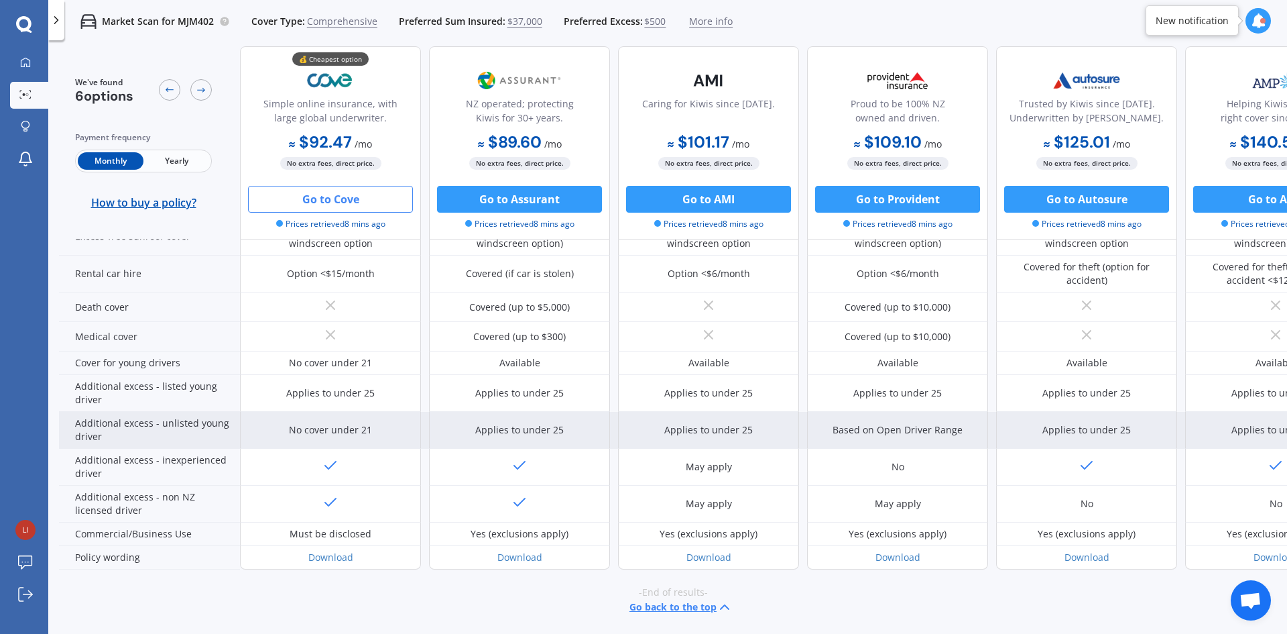
scroll to position [534, 0]
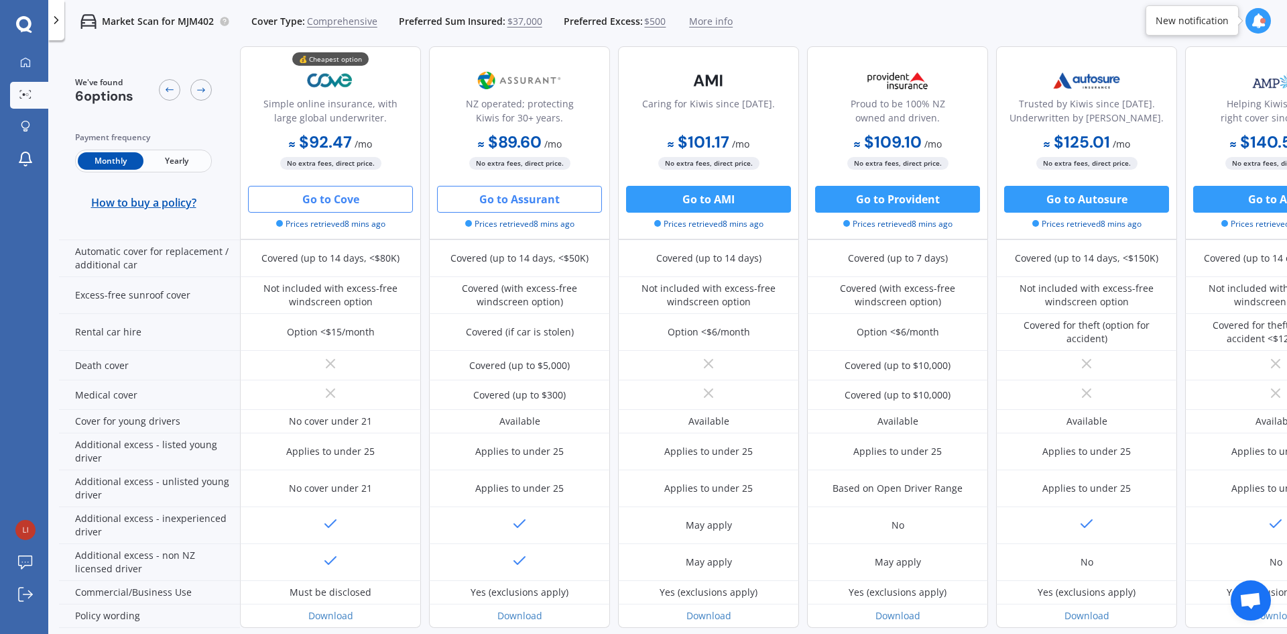
click at [527, 200] on button "Go to Assurant" at bounding box center [519, 199] width 165 height 27
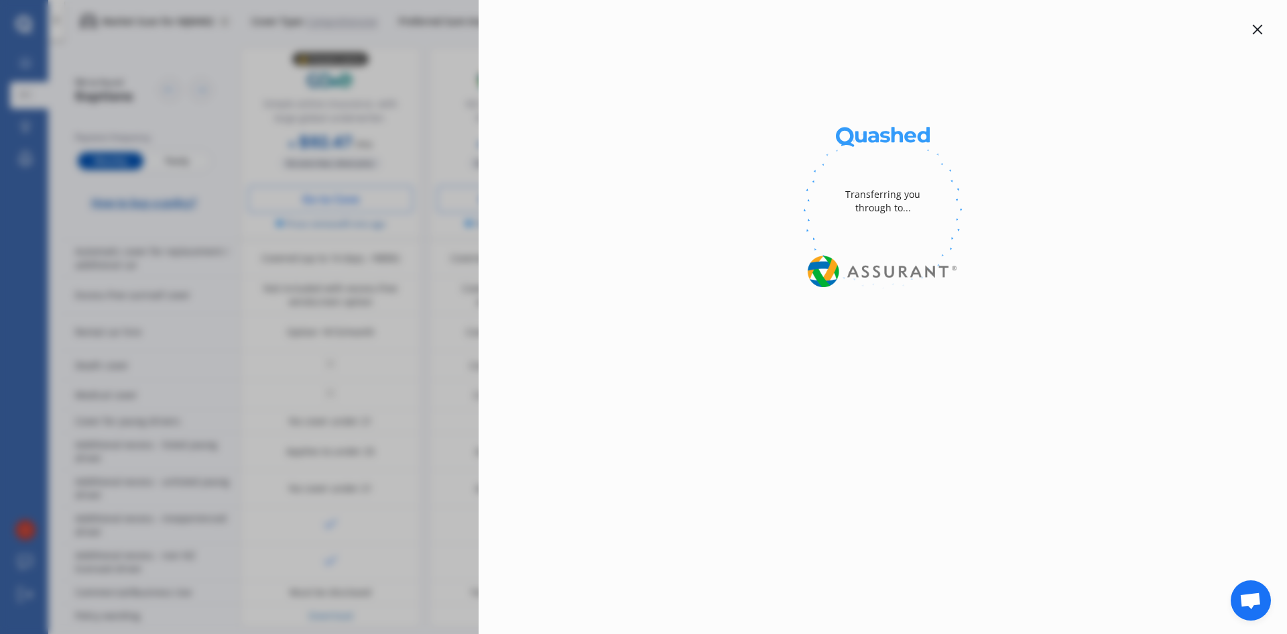
select select "Monthly"
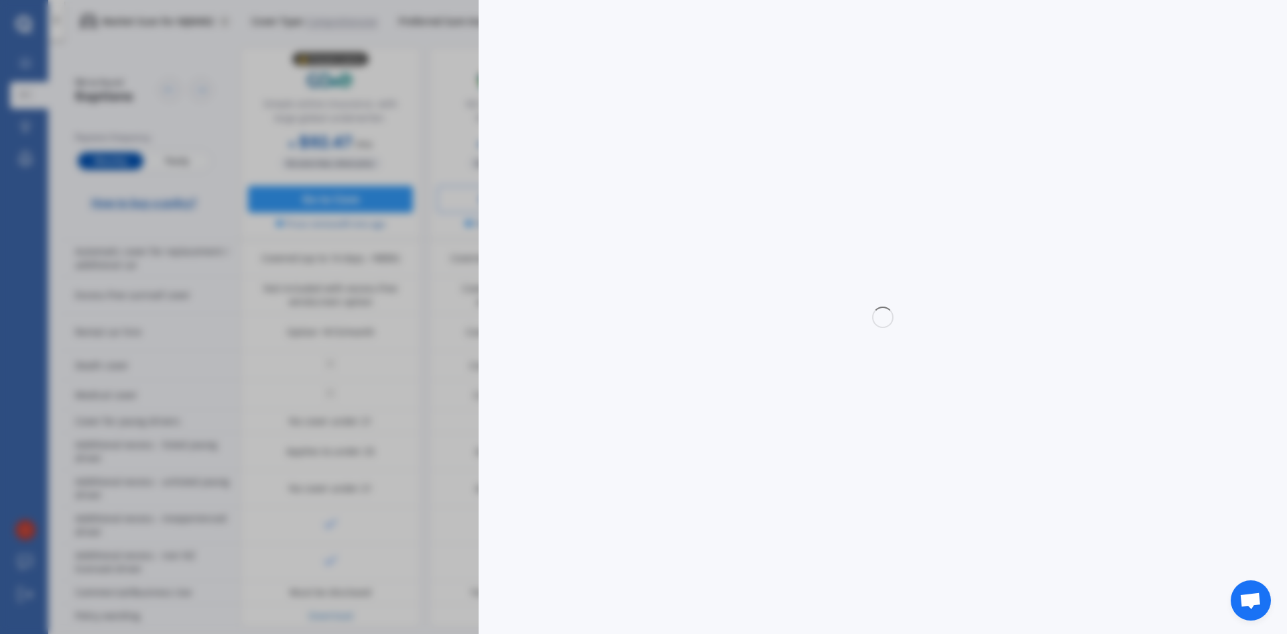
select select "full"
select select "0"
select select "Southland"
select select "TOYOTA"
select select "HILUX"
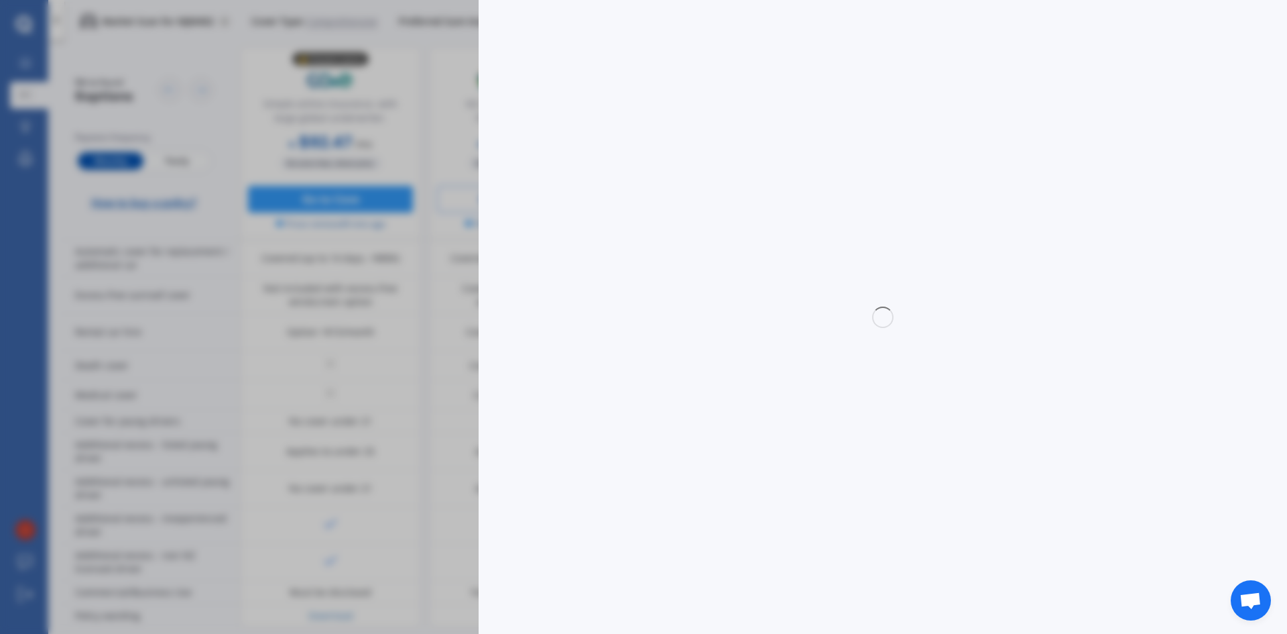
select select "SR TD DC 2.8D/6AT/UT"
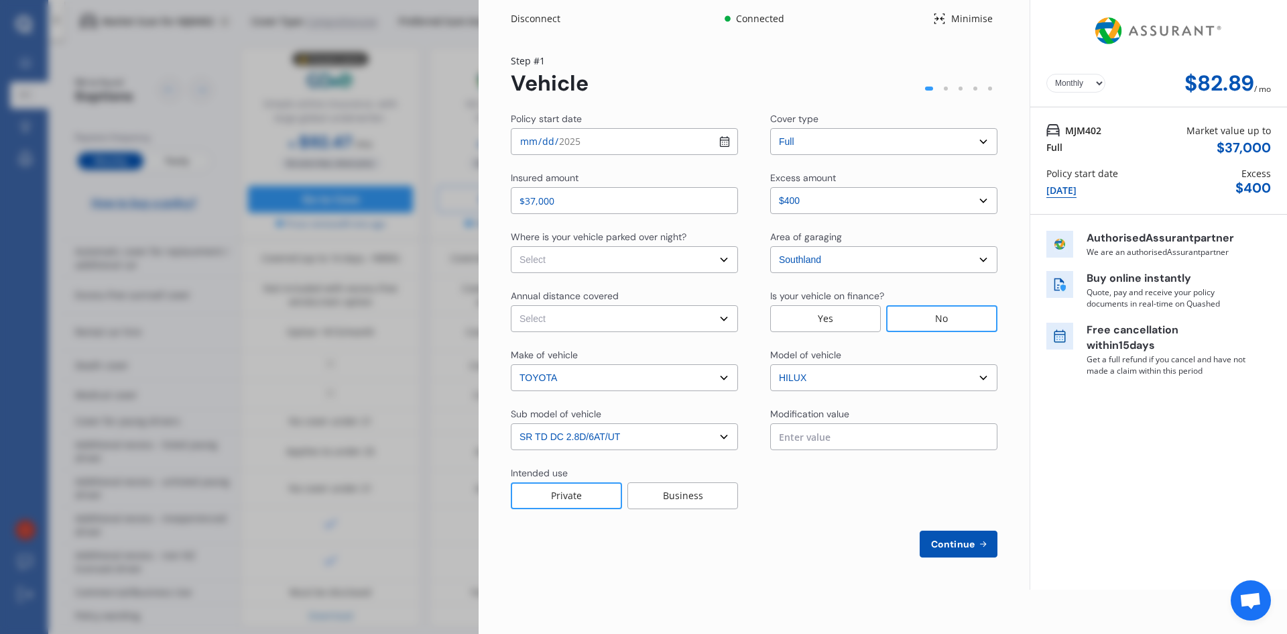
click at [725, 142] on input "2025-09-29" at bounding box center [624, 141] width 227 height 27
type input "2025-10-02"
click at [727, 259] on select "Select In a garage On own property On street or road" at bounding box center [624, 259] width 227 height 27
select select "On own property"
click at [511, 246] on select "Select In a garage On own property On street or road" at bounding box center [624, 259] width 227 height 27
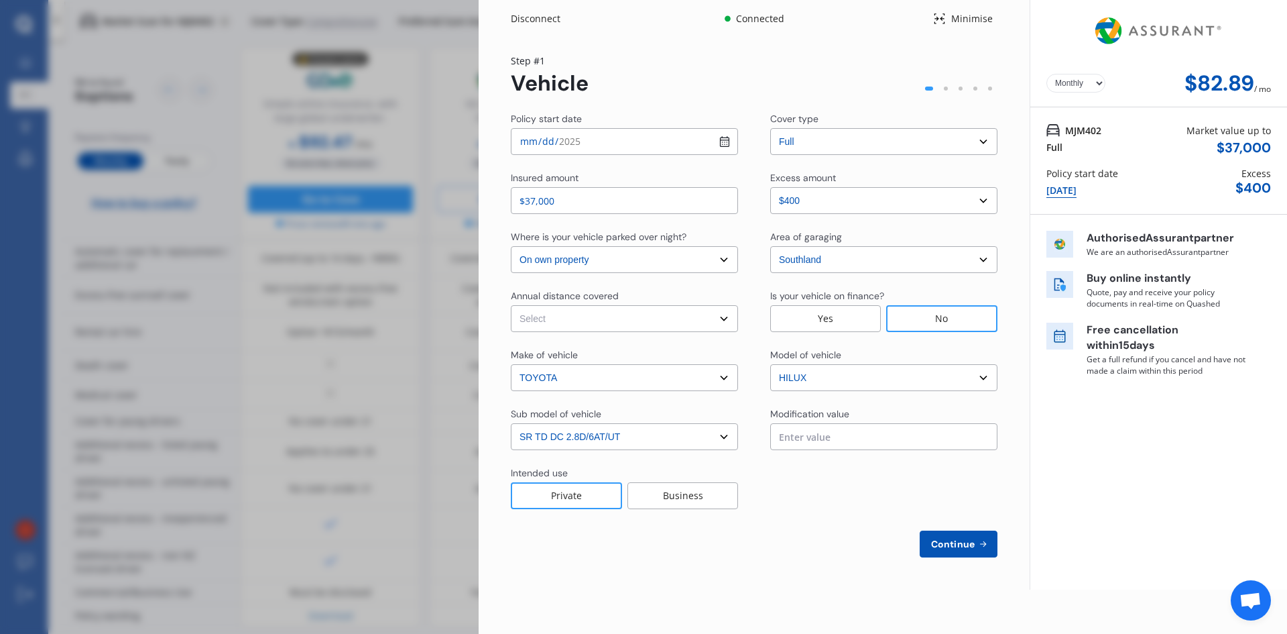
click at [723, 316] on select "Select Low (less than 15,000km per year) Average (15,000-30,000km per year) Hig…" at bounding box center [624, 318] width 227 height 27
select select "20000"
click at [511, 305] on select "Select Low (less than 15,000km per year) Average (15,000-30,000km per year) Hig…" at bounding box center [624, 318] width 227 height 27
click at [946, 87] on div at bounding box center [946, 88] width 4 height 4
click at [960, 544] on span "Continue" at bounding box center [952, 543] width 49 height 11
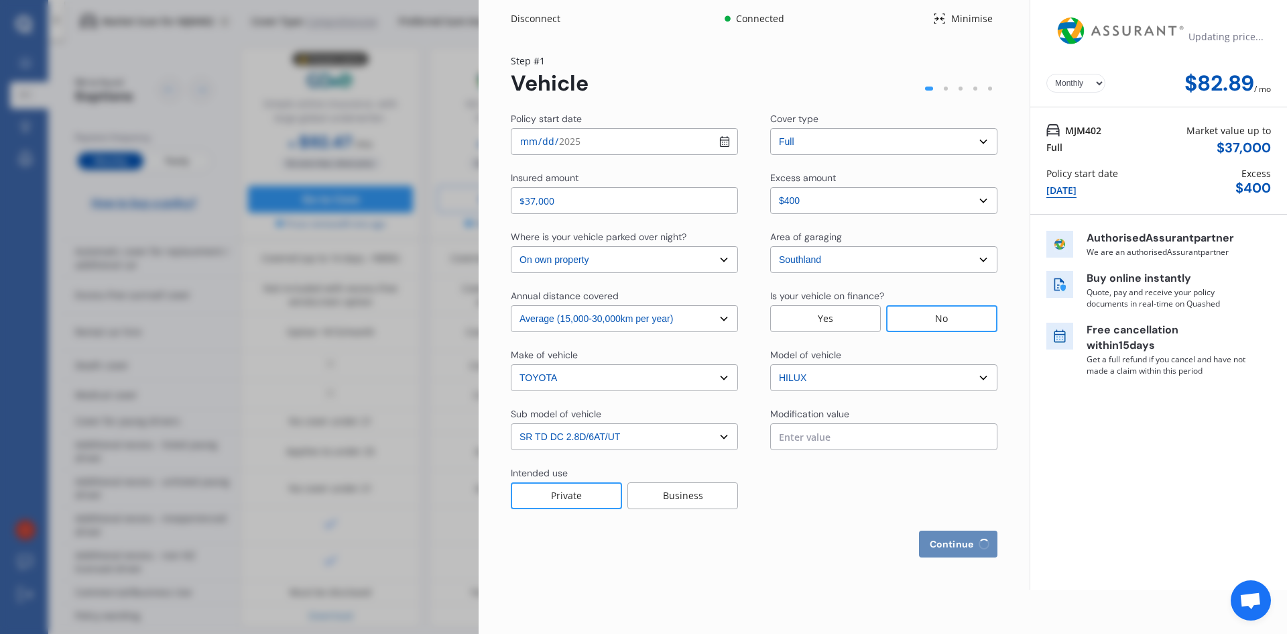
select select "Miss"
select select "20"
select select "08"
select select "1978"
select select "full"
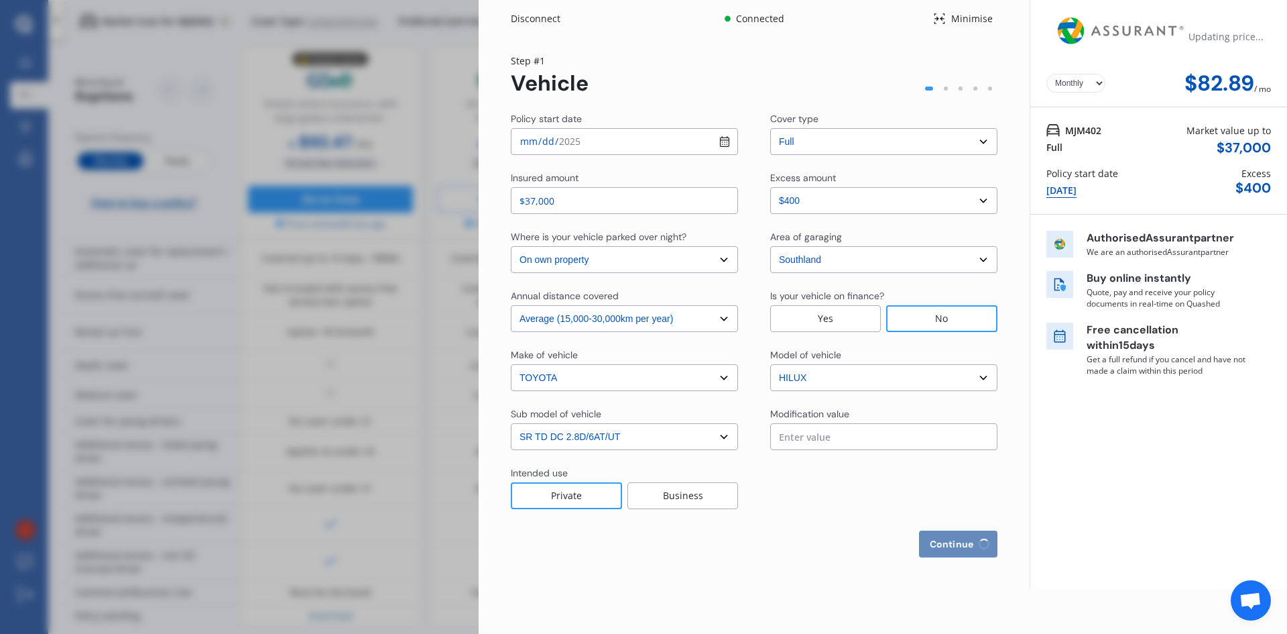
select select "more than 4 years"
select select "New Zealand"
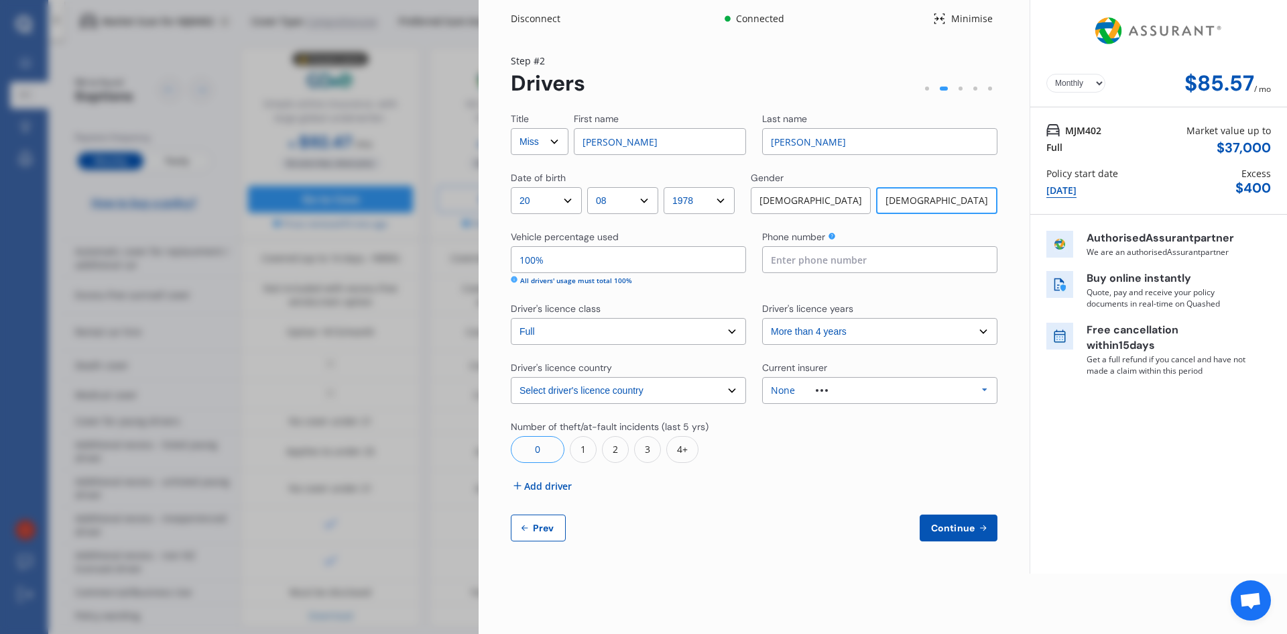
click at [781, 255] on input at bounding box center [879, 259] width 235 height 27
type input "0276371097"
click at [984, 326] on select "Select driver's licence years Less than 1 year 1-2 years 2-4 years More than 4 …" at bounding box center [879, 331] width 235 height 27
click at [762, 318] on select "Select driver's licence years Less than 1 year 1-2 years 2-4 years More than 4 …" at bounding box center [879, 331] width 235 height 27
click at [987, 386] on icon at bounding box center [985, 389] width 20 height 25
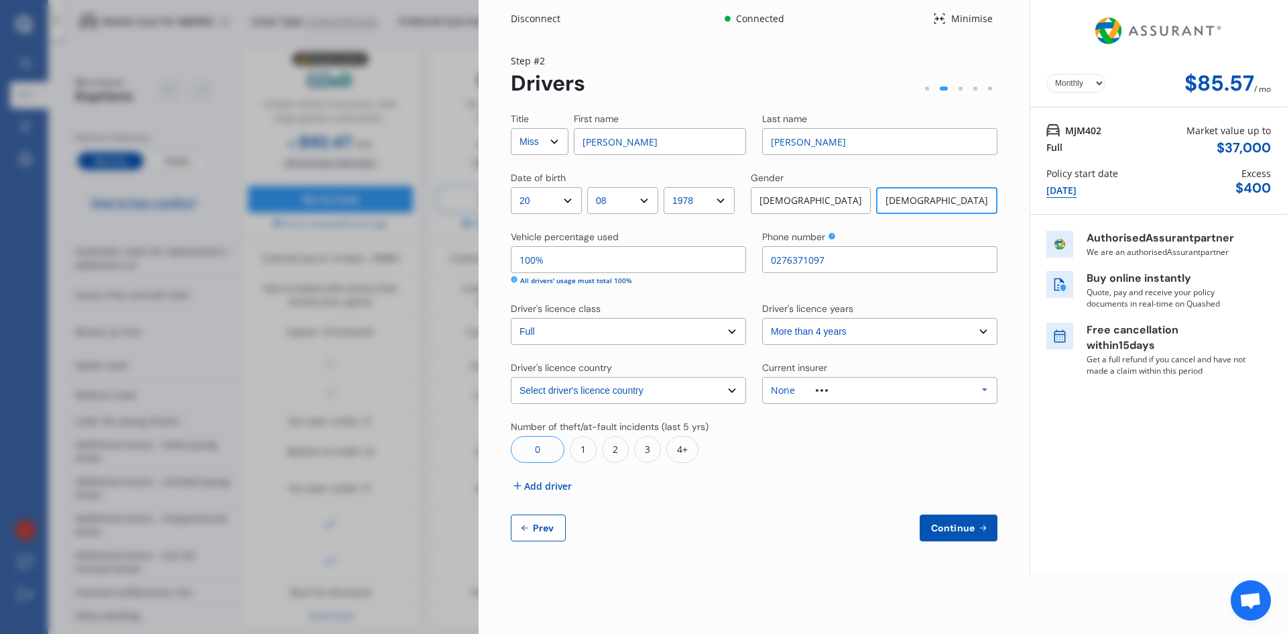
scroll to position [37, 0]
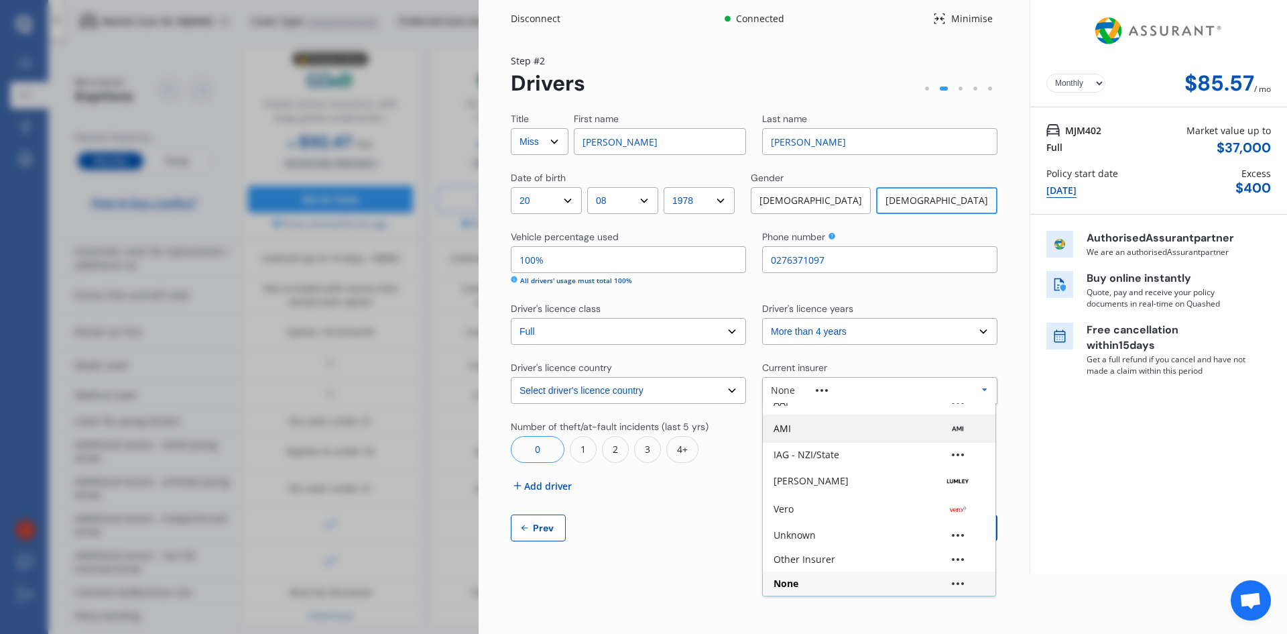
click at [800, 431] on div "AMI" at bounding box center [879, 428] width 211 height 13
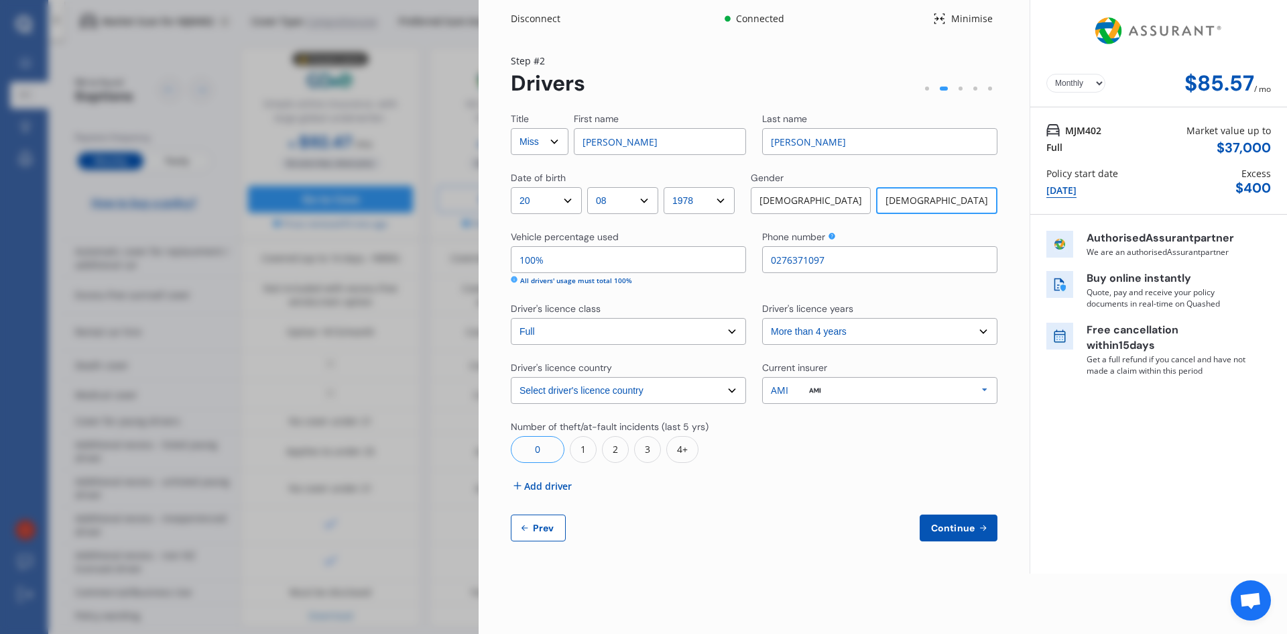
click at [792, 503] on div "Title Select Mr Mrs Miss Ms Dr First name Lisa Last name Harris Date of birth D…" at bounding box center [754, 326] width 487 height 429
click at [539, 448] on div "0" at bounding box center [538, 449] width 54 height 27
click at [534, 485] on span "Add driver" at bounding box center [548, 486] width 48 height 14
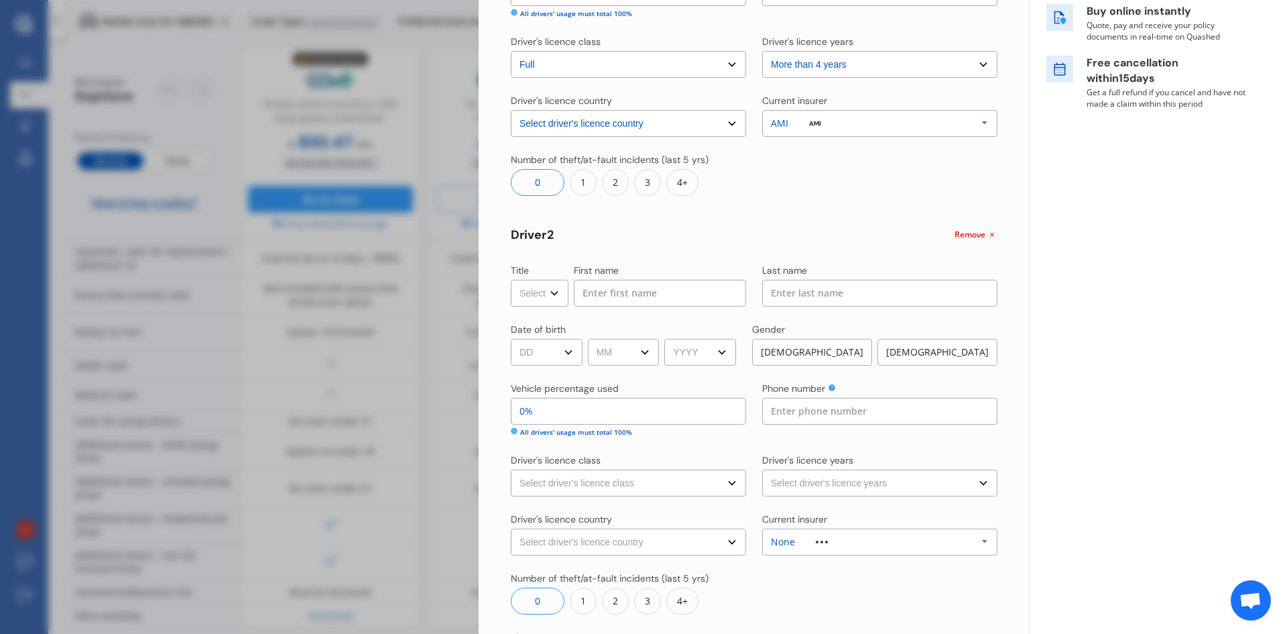
scroll to position [268, 0]
click at [555, 292] on select "Select Mr Mrs Miss Ms Dr" at bounding box center [540, 291] width 58 height 27
select select "Mr"
click at [511, 278] on select "Select Mr Mrs Miss Ms Dr" at bounding box center [540, 291] width 58 height 27
click at [605, 298] on input at bounding box center [660, 291] width 172 height 27
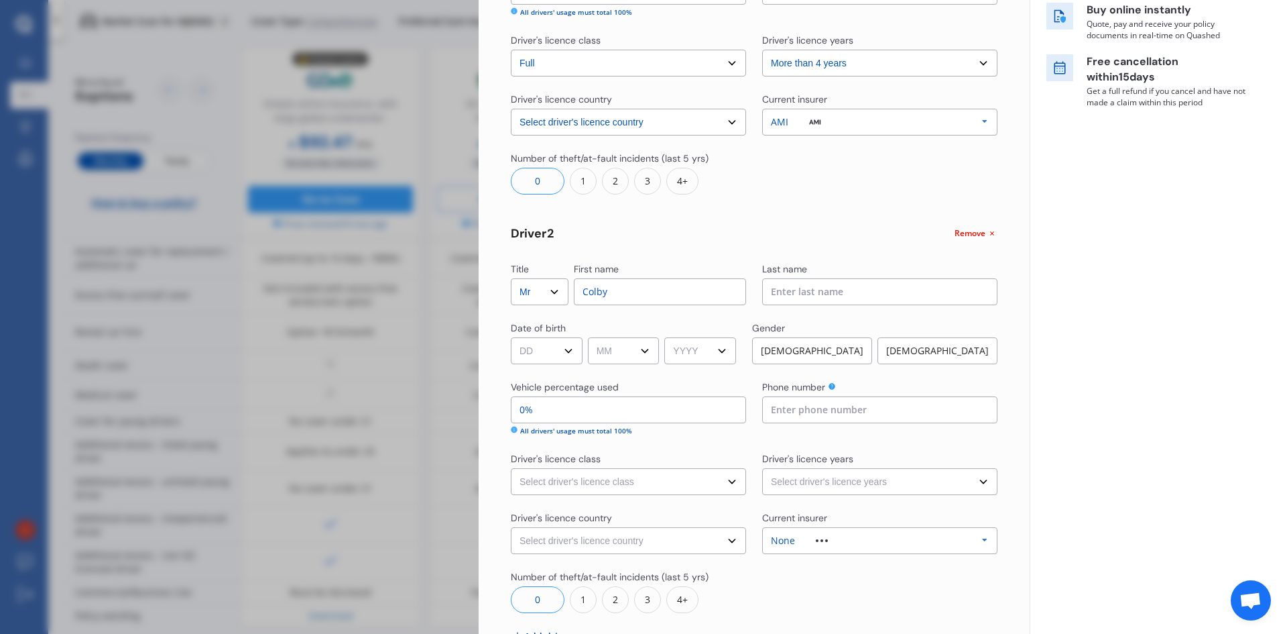
type input "Colby"
click at [789, 302] on input at bounding box center [879, 291] width 235 height 27
type input "Gilder"
click at [572, 345] on select "DD 01 02 03 04 05 06 07 08 09 10 11 12 13 14 15 16 17 18 19 20 21 22 23 24 25 2…" at bounding box center [547, 350] width 72 height 27
select select "09"
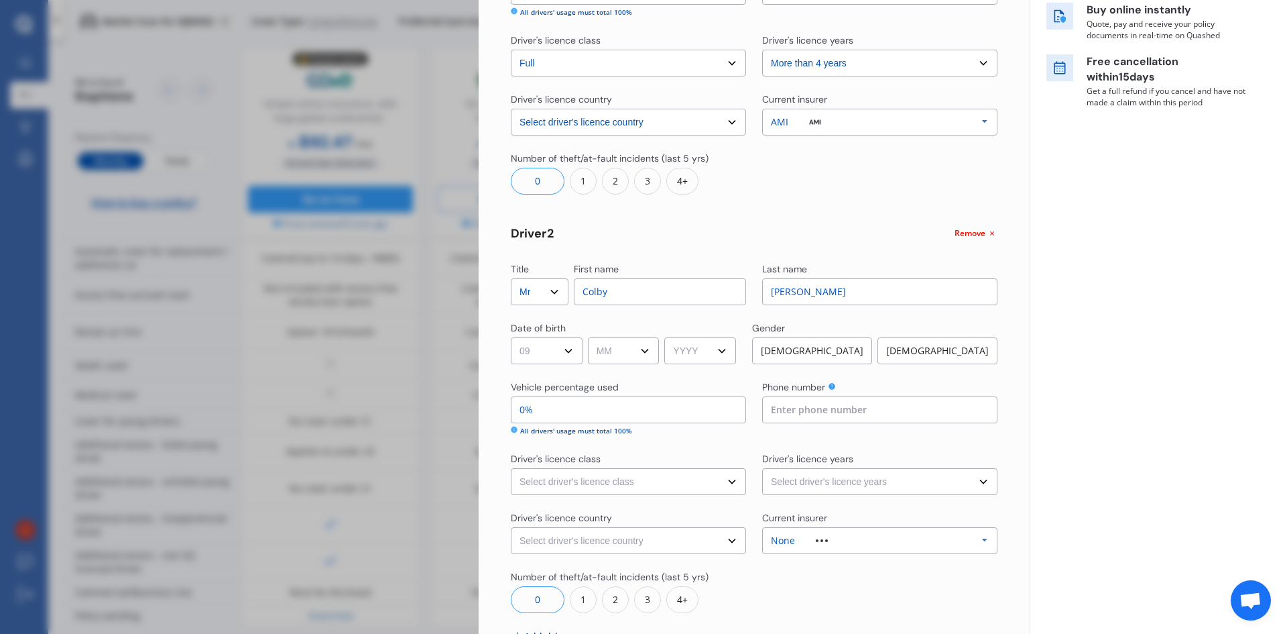
click at [511, 337] on select "DD 01 02 03 04 05 06 07 08 09 10 11 12 13 14 15 16 17 18 19 20 21 22 23 24 25 2…" at bounding box center [547, 350] width 72 height 27
click at [654, 349] on select "MM 01 02 03 04 05 06 07 08 09 10 11 12" at bounding box center [624, 350] width 72 height 27
select select "08"
click at [590, 337] on select "MM 01 02 03 04 05 06 07 08 09 10 11 12" at bounding box center [624, 350] width 72 height 27
click at [729, 349] on select "YYYY 2009 2008 2007 2006 2005 2004 2003 2002 2001 2000 1999 1998 1997 1996 1995…" at bounding box center [700, 350] width 72 height 27
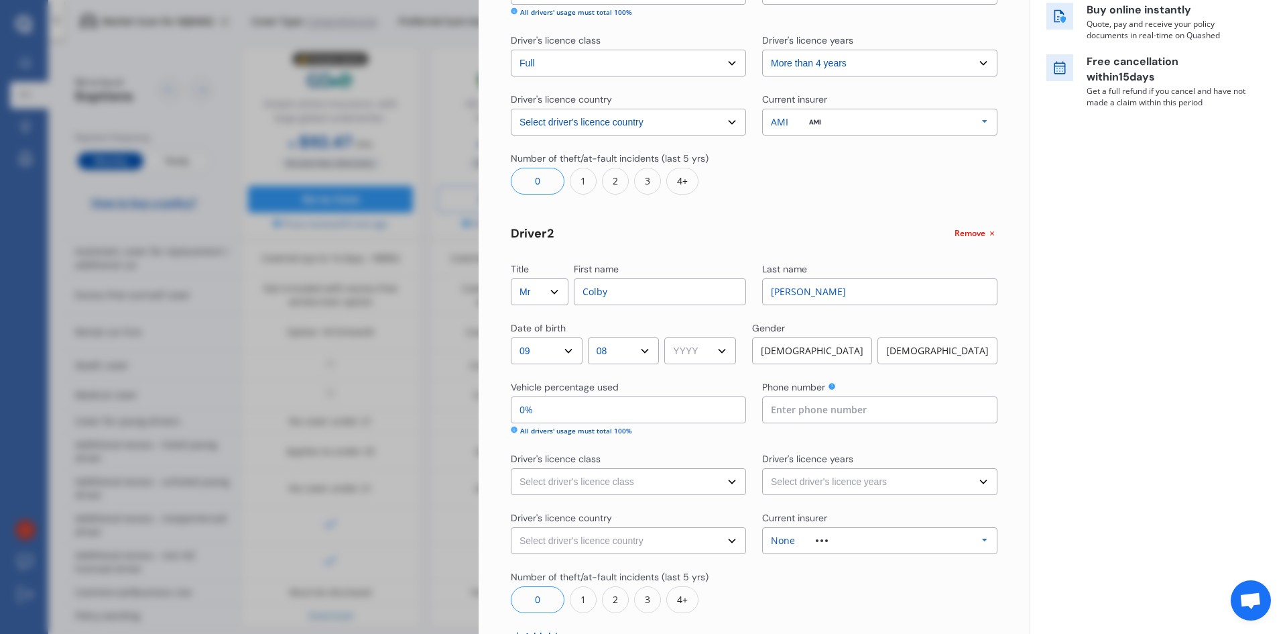
select select "2004"
click at [669, 337] on select "YYYY 2009 2008 2007 2006 2005 2004 2003 2002 2001 2000 1999 1998 1997 1996 1995…" at bounding box center [700, 350] width 72 height 27
click at [905, 349] on div "Female" at bounding box center [938, 350] width 120 height 27
click at [540, 407] on input "0%" at bounding box center [628, 409] width 235 height 27
type input "99%"
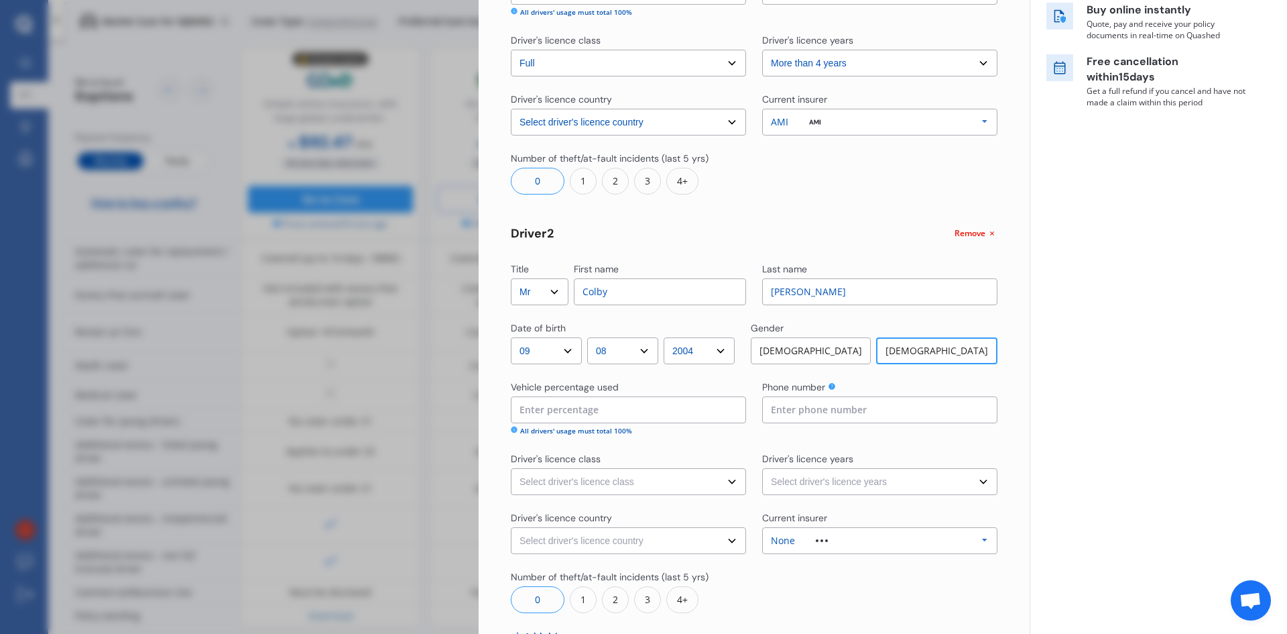
type input "1%"
type input "90%"
type input "10%"
type input "0%"
type input "100%"
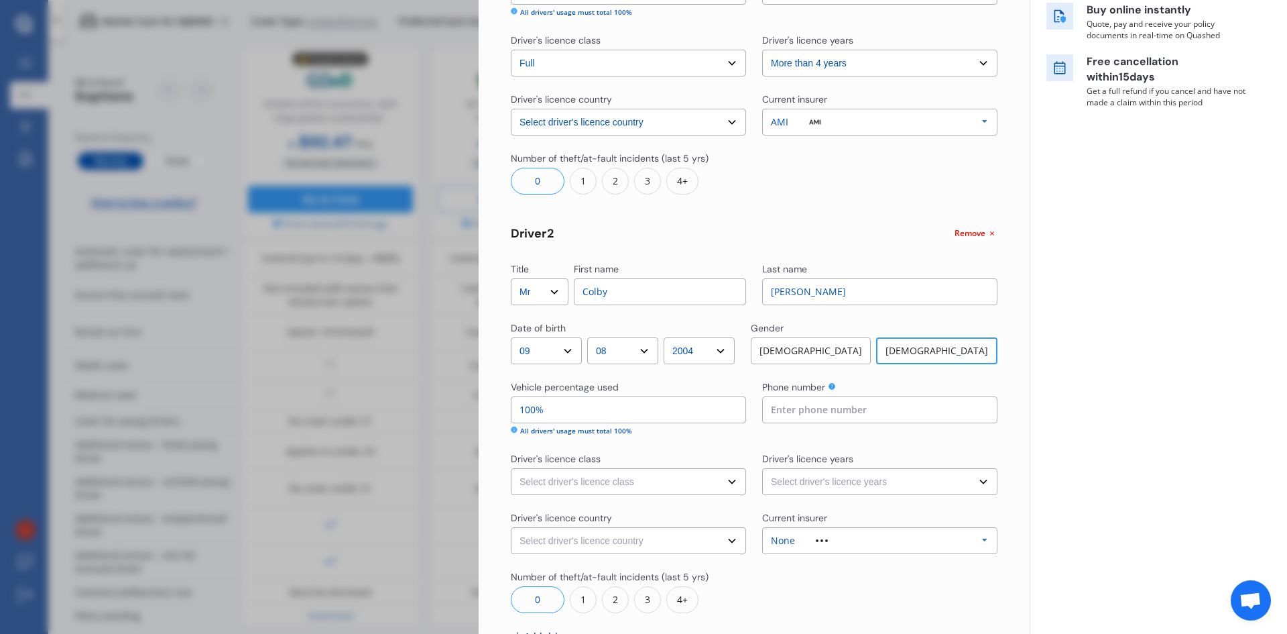
click at [778, 404] on input at bounding box center [879, 409] width 235 height 27
type input "0276371097"
click at [728, 481] on select "Select driver's licence class None Learner Restricted Full" at bounding box center [628, 481] width 235 height 27
select select "full"
click at [511, 468] on select "Select driver's licence class None Learner Restricted Full" at bounding box center [628, 481] width 235 height 27
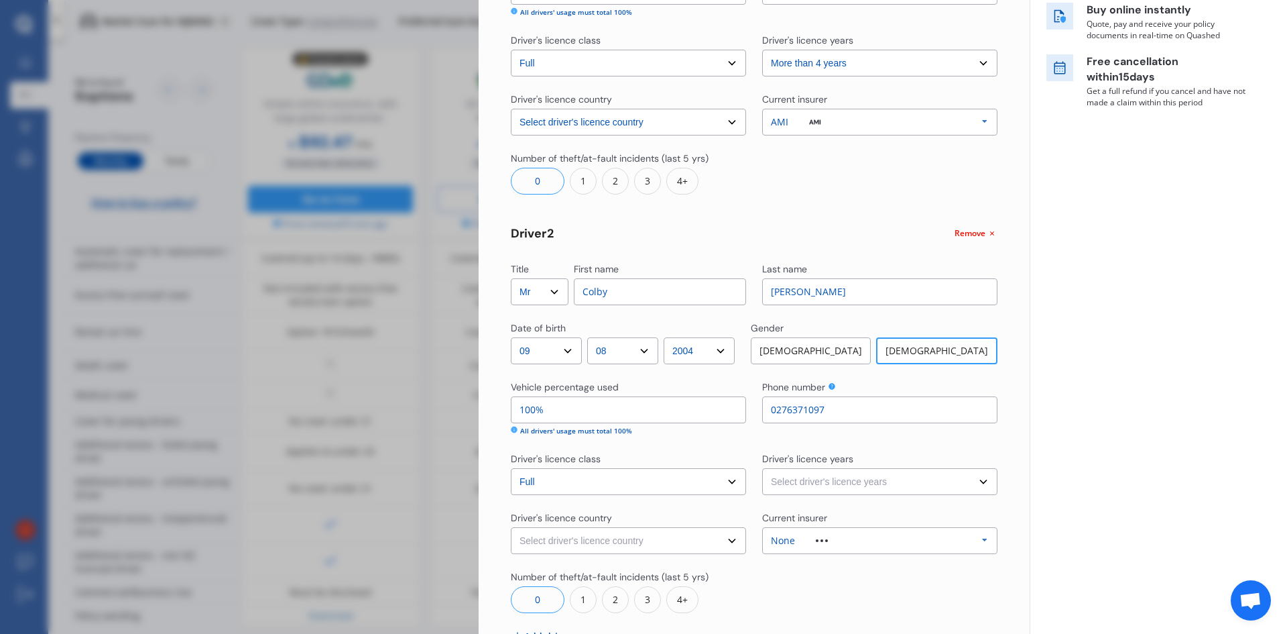
click at [975, 482] on select "Select driver's licence years Less than 1 year 1-2 years 2-4 years More than 4 …" at bounding box center [879, 481] width 235 height 27
select select "more than 4 years"
click at [762, 468] on select "Select driver's licence years Less than 1 year 1-2 years 2-4 years More than 4 …" at bounding box center [879, 481] width 235 height 27
click at [726, 536] on select "Select driver's licence country New Zealand Australia Canada Japan Singapore So…" at bounding box center [628, 540] width 235 height 27
select select "New Zealand"
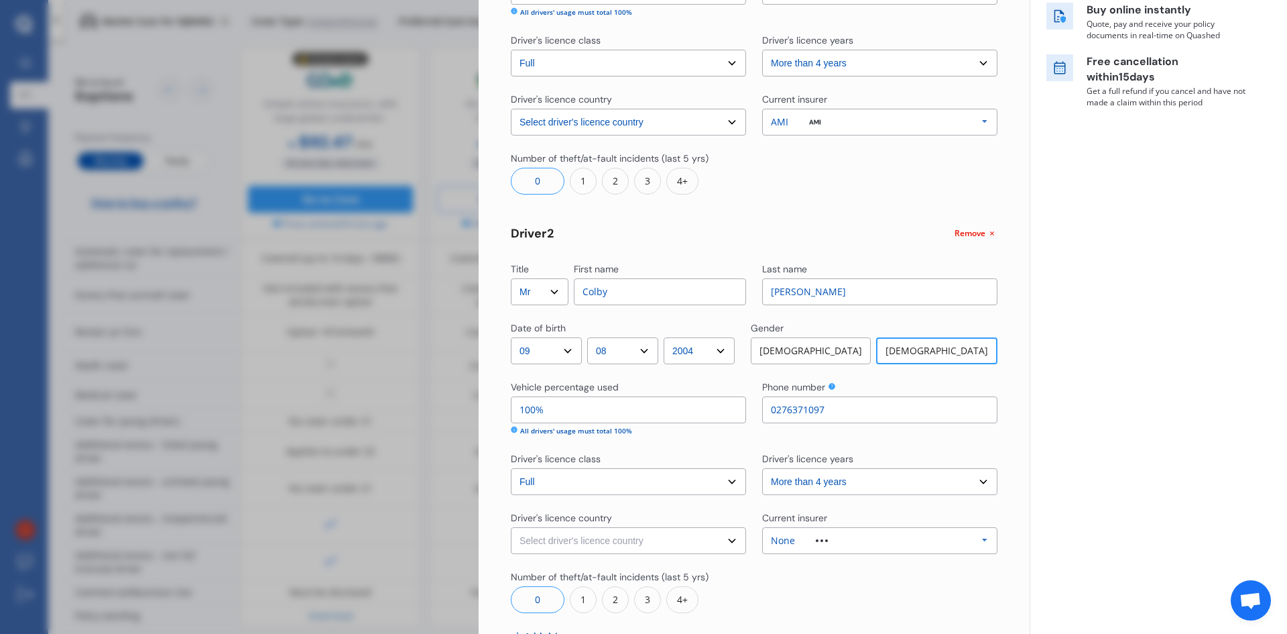
click at [511, 527] on select "Select driver's licence country New Zealand Australia Canada Japan Singapore So…" at bounding box center [628, 540] width 235 height 27
click at [982, 539] on icon at bounding box center [985, 540] width 20 height 25
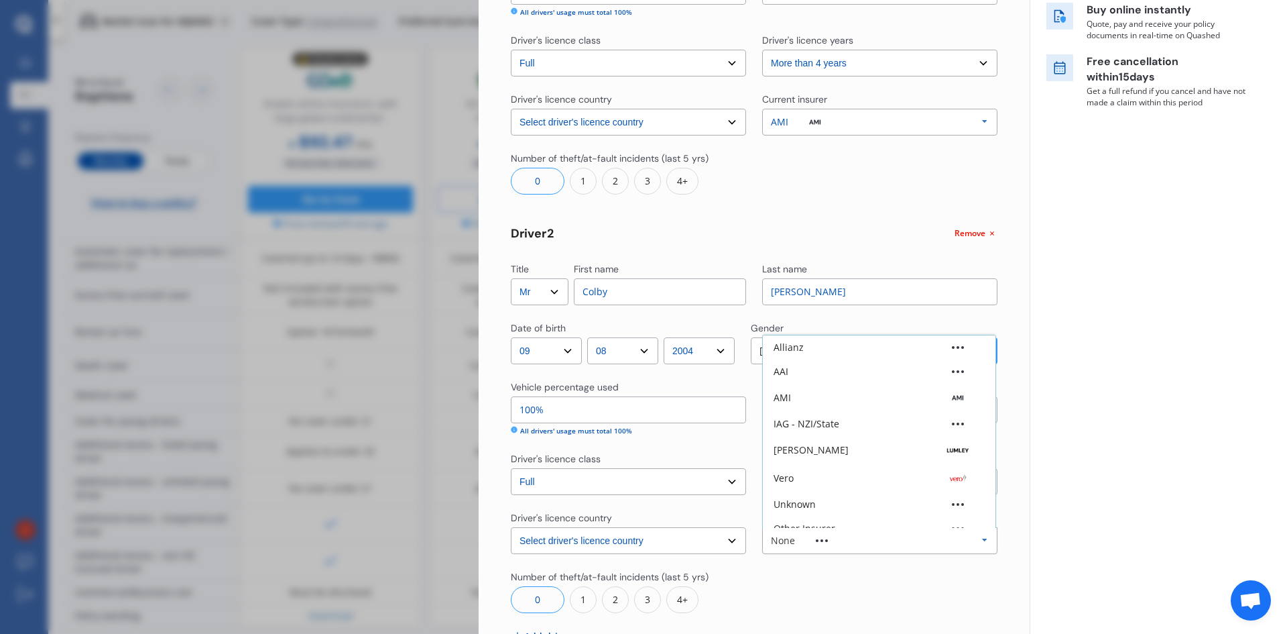
scroll to position [37, 0]
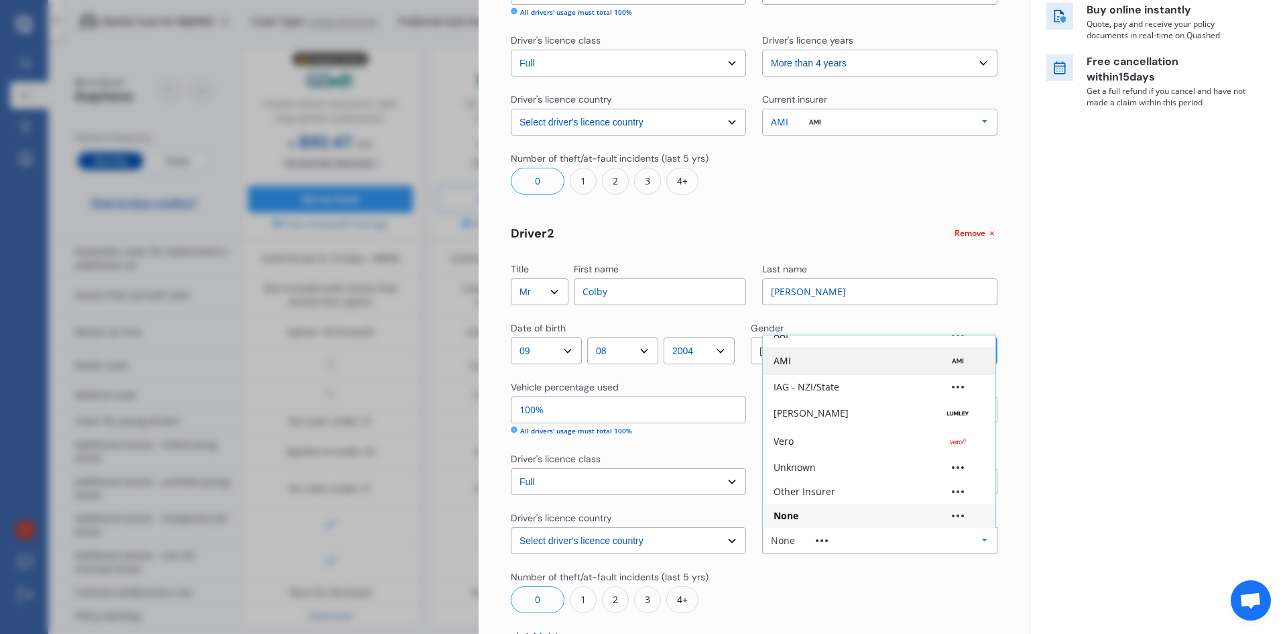
click at [796, 357] on div "AMI" at bounding box center [879, 360] width 211 height 13
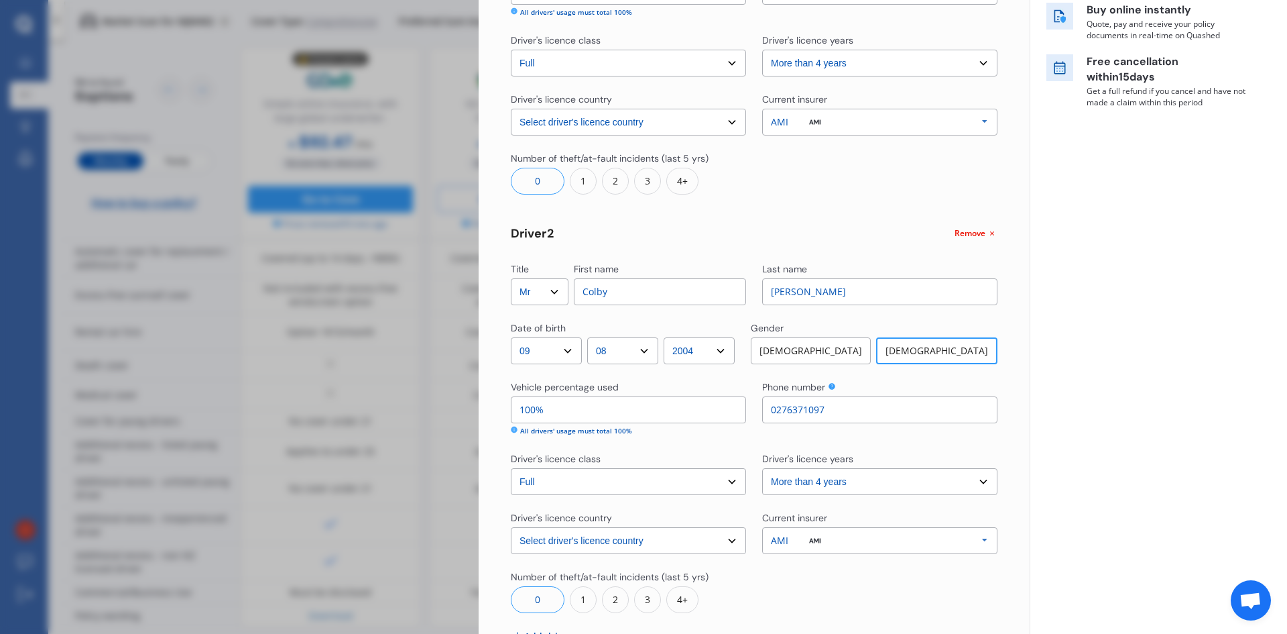
click at [928, 586] on div at bounding box center [879, 591] width 235 height 43
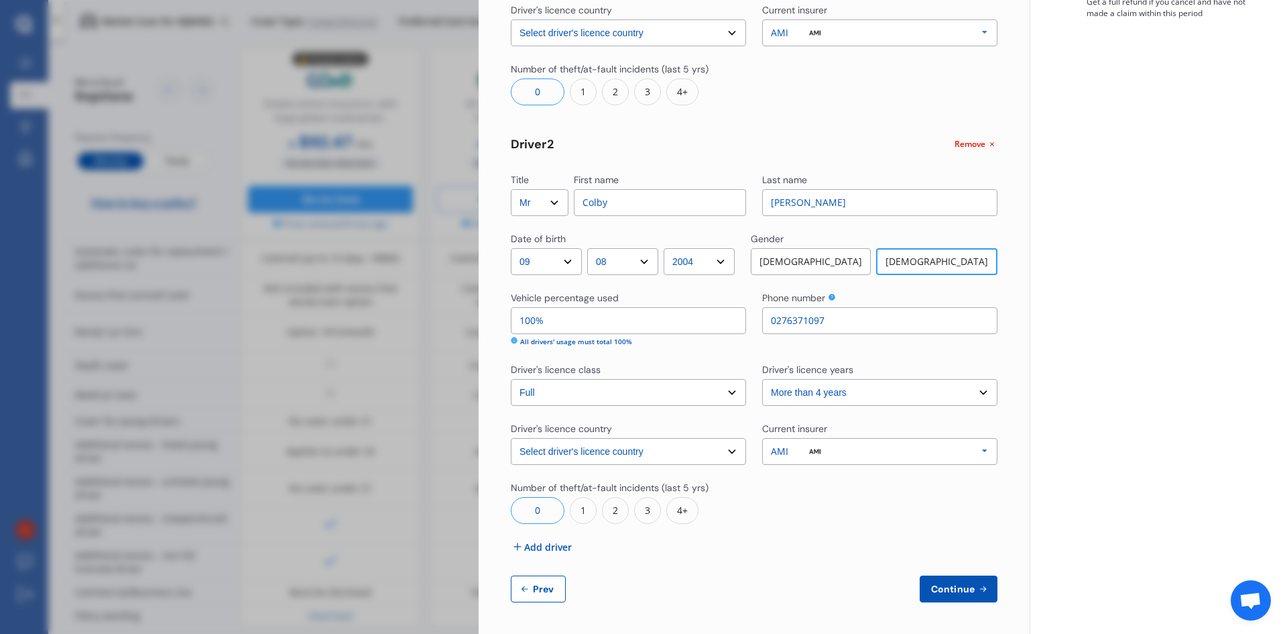
scroll to position [358, 0]
drag, startPoint x: 850, startPoint y: 318, endPoint x: 741, endPoint y: 317, distance: 108.6
click at [741, 317] on div "Vehicle percentage used 100% All drivers' usage must total 100% Phone number 02…" at bounding box center [754, 318] width 487 height 56
type input "0278561649"
click at [952, 584] on span "Continue" at bounding box center [952, 588] width 49 height 11
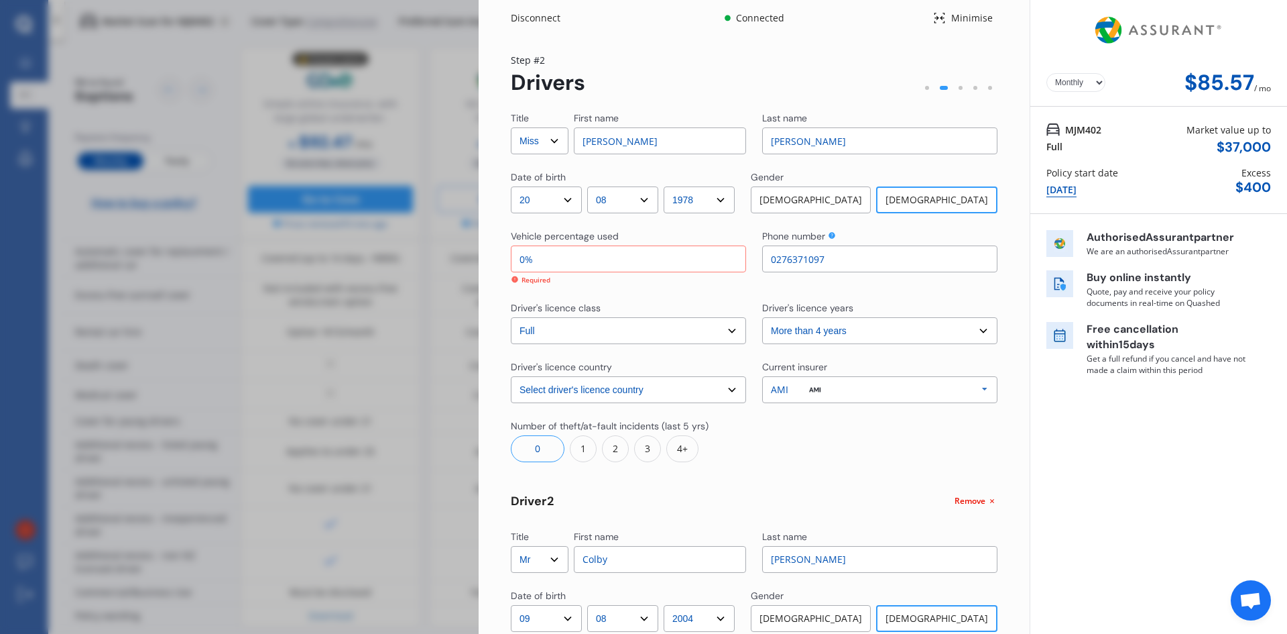
scroll to position [0, 0]
click at [542, 261] on input "0%" at bounding box center [628, 259] width 235 height 27
type input "1%"
type input "99%"
type input "10%"
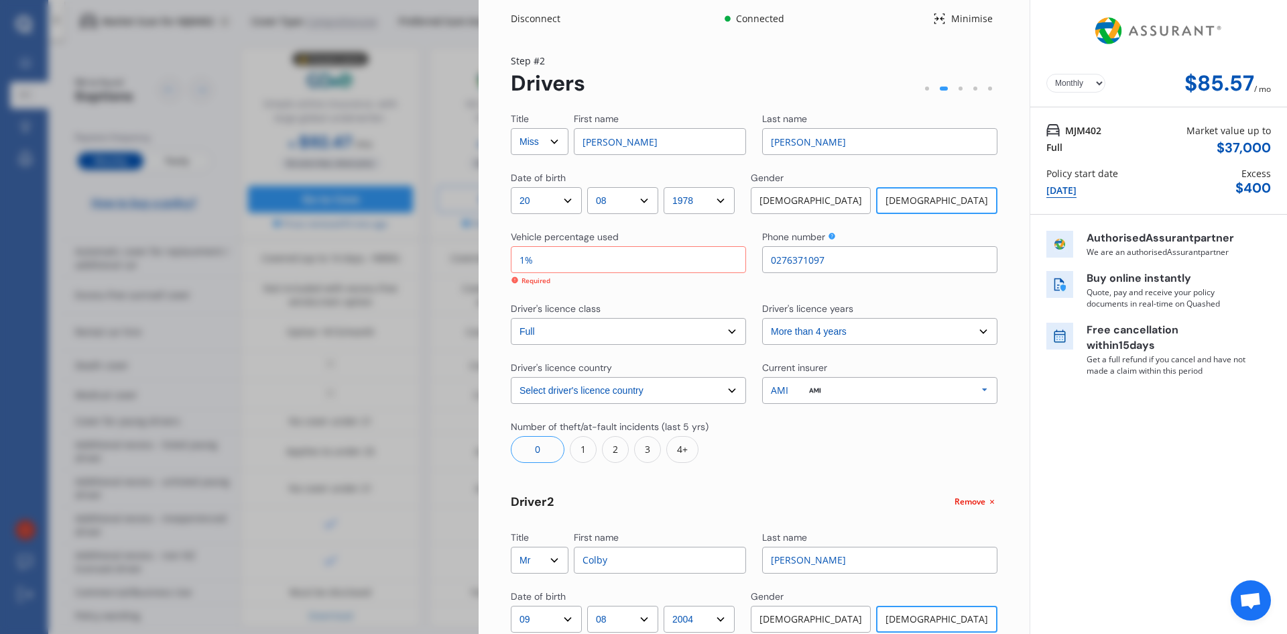
type input "90%"
type input "100%"
type input "0%"
type input "100%"
click at [1073, 476] on div "Yearly Monthly $85.57 / mo MJM402 Full Market value up to $ 37,000 Policy start…" at bounding box center [1158, 495] width 257 height 991
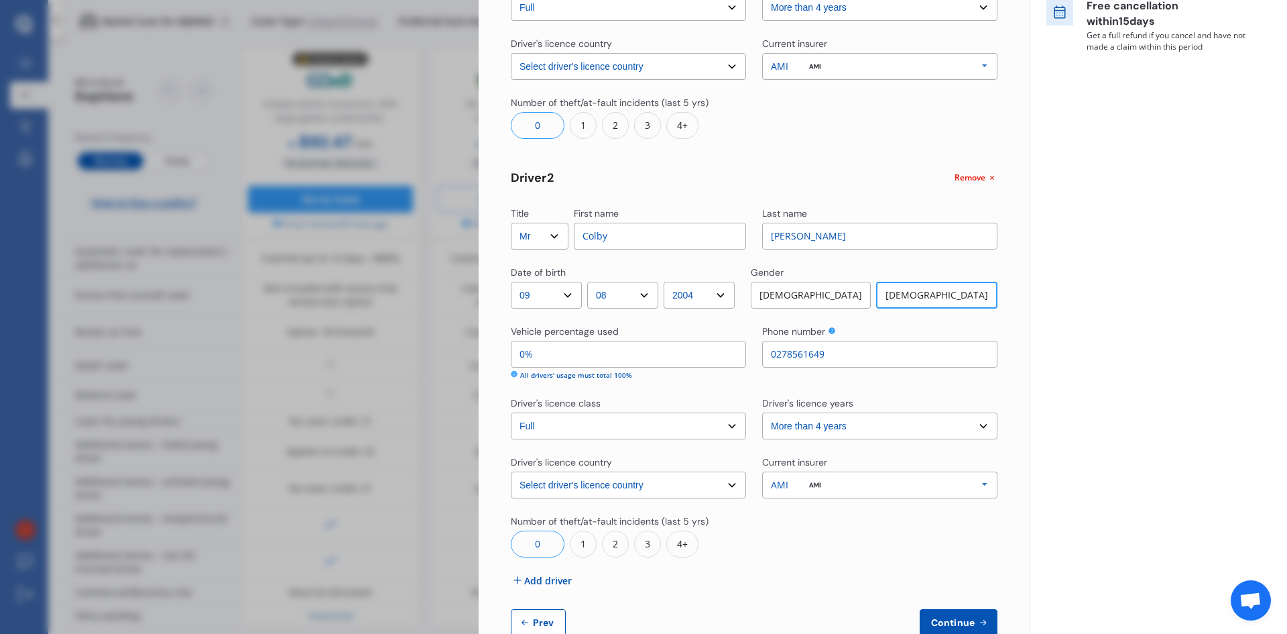
scroll to position [335, 0]
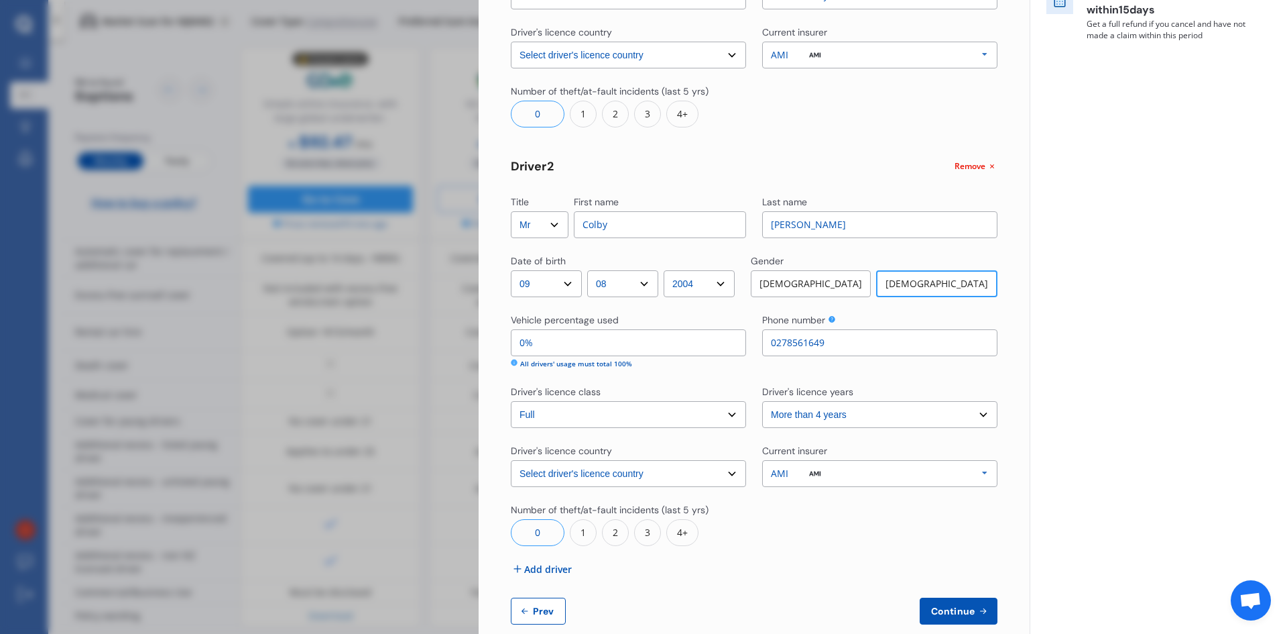
click at [524, 340] on input "0%" at bounding box center [628, 342] width 235 height 27
type input "99%"
type input "1%"
type input "90%"
type input "10%"
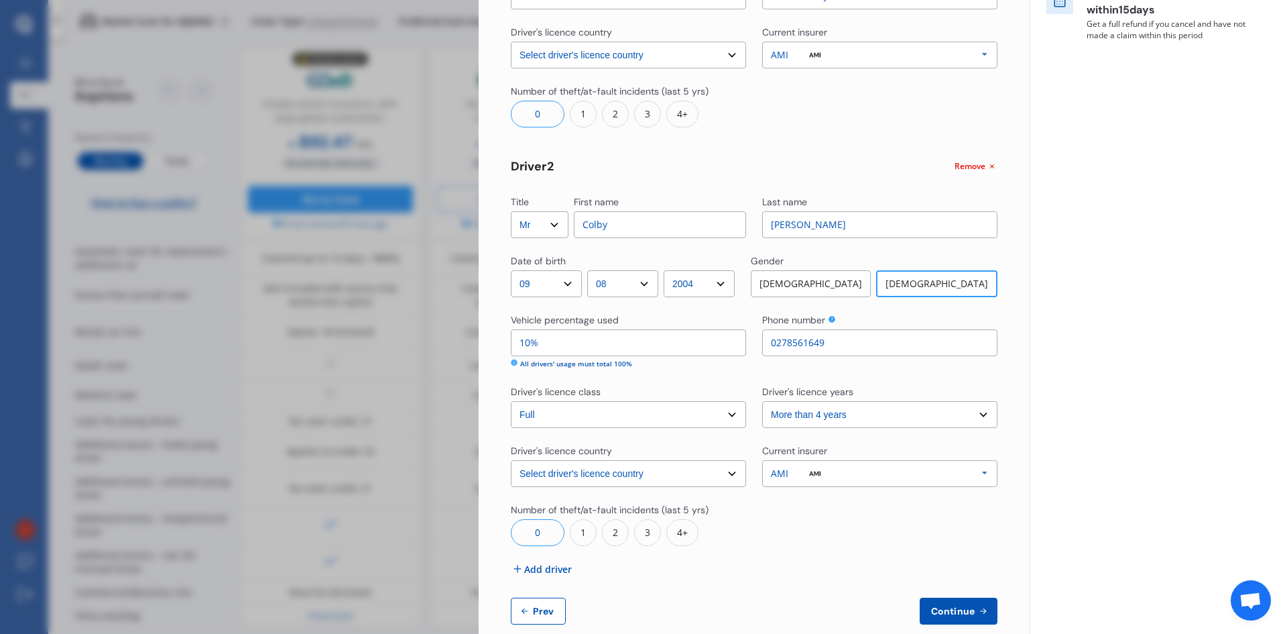
type input "0%"
type input "100%"
click at [828, 581] on div "Title Select Mr Mrs Miss Ms Dr First name Lisa Last name Harris Date of birth D…" at bounding box center [754, 200] width 487 height 847
click at [935, 605] on span "Continue" at bounding box center [952, 610] width 49 height 11
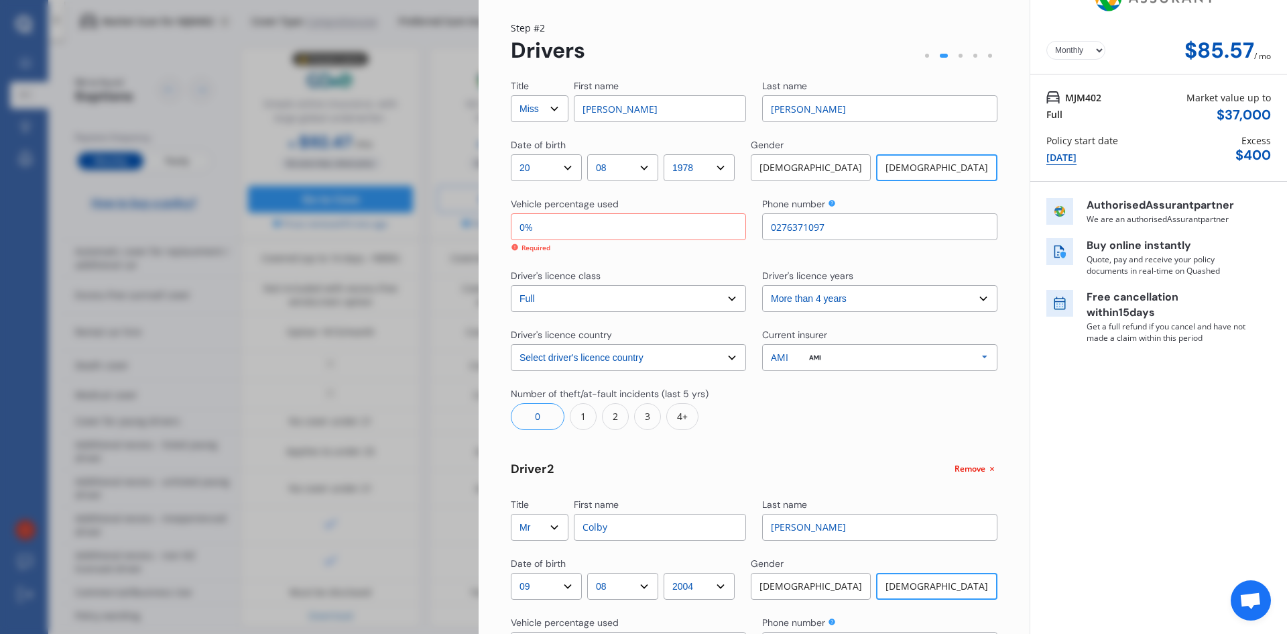
scroll to position [29, 0]
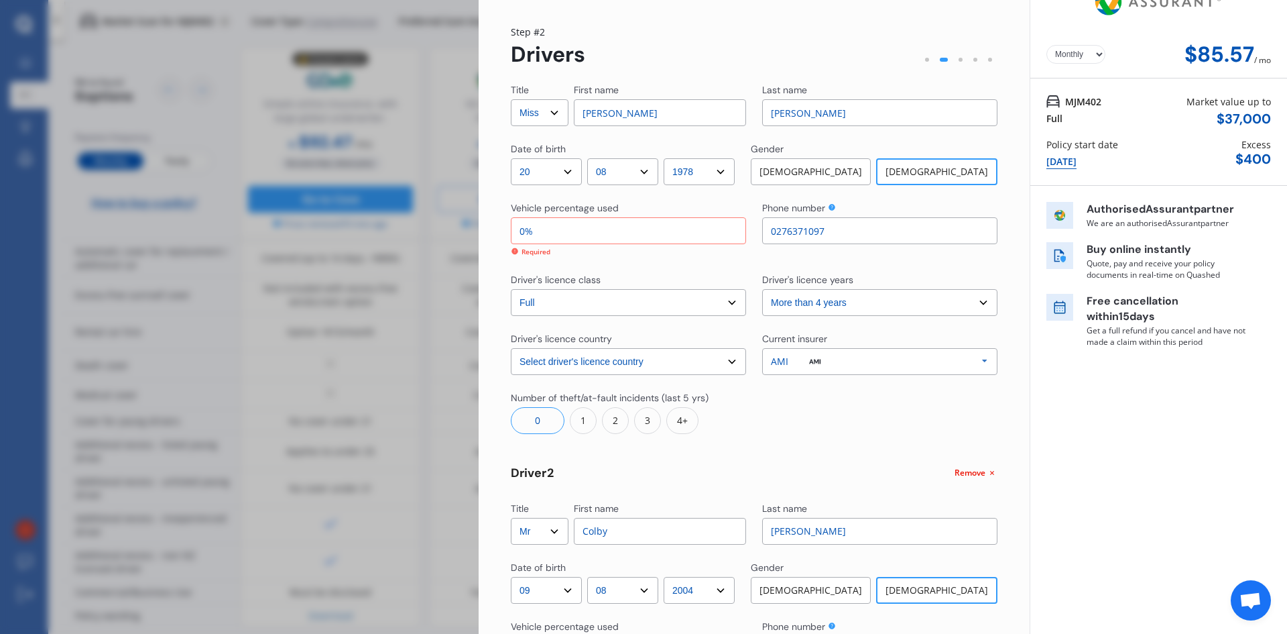
click at [528, 230] on input "0%" at bounding box center [628, 230] width 235 height 27
type input "5%"
type input "95%"
type input "50%"
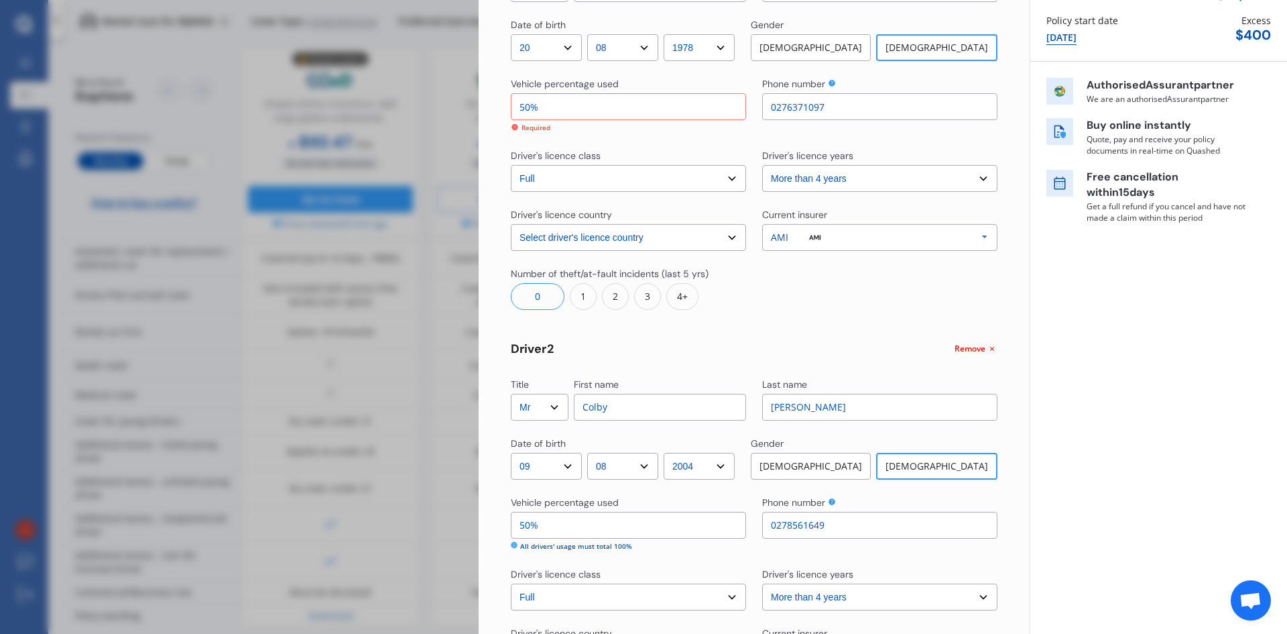
scroll to position [297, 0]
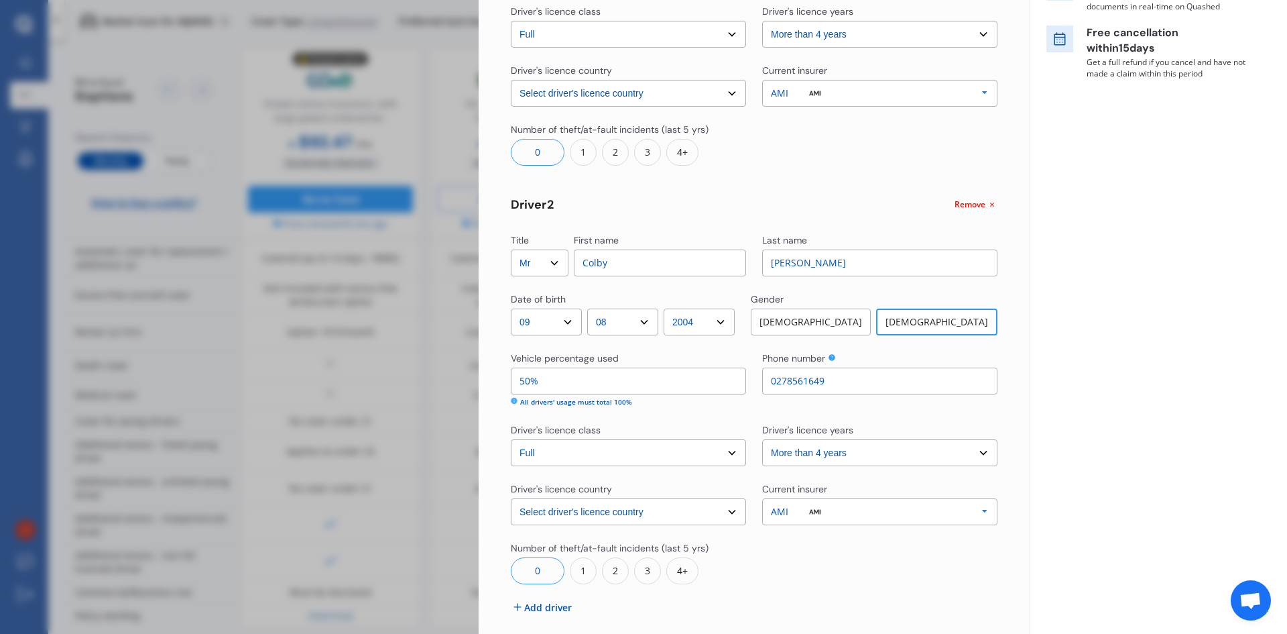
type input "50%"
click at [982, 573] on div at bounding box center [879, 562] width 235 height 43
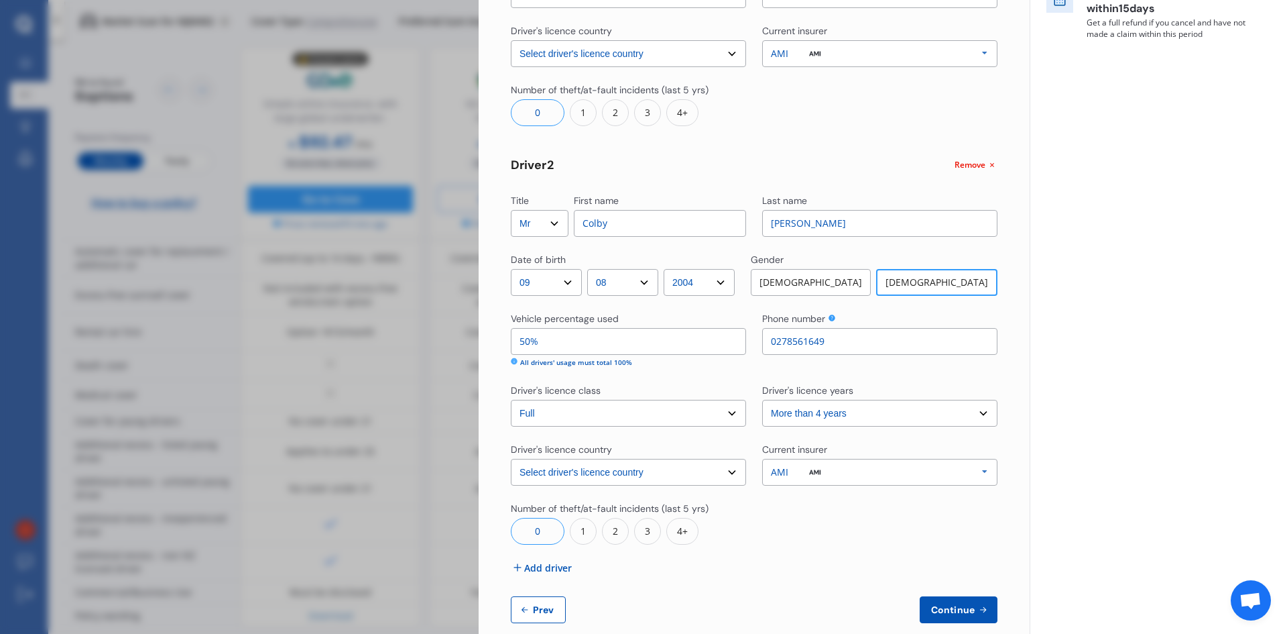
scroll to position [358, 0]
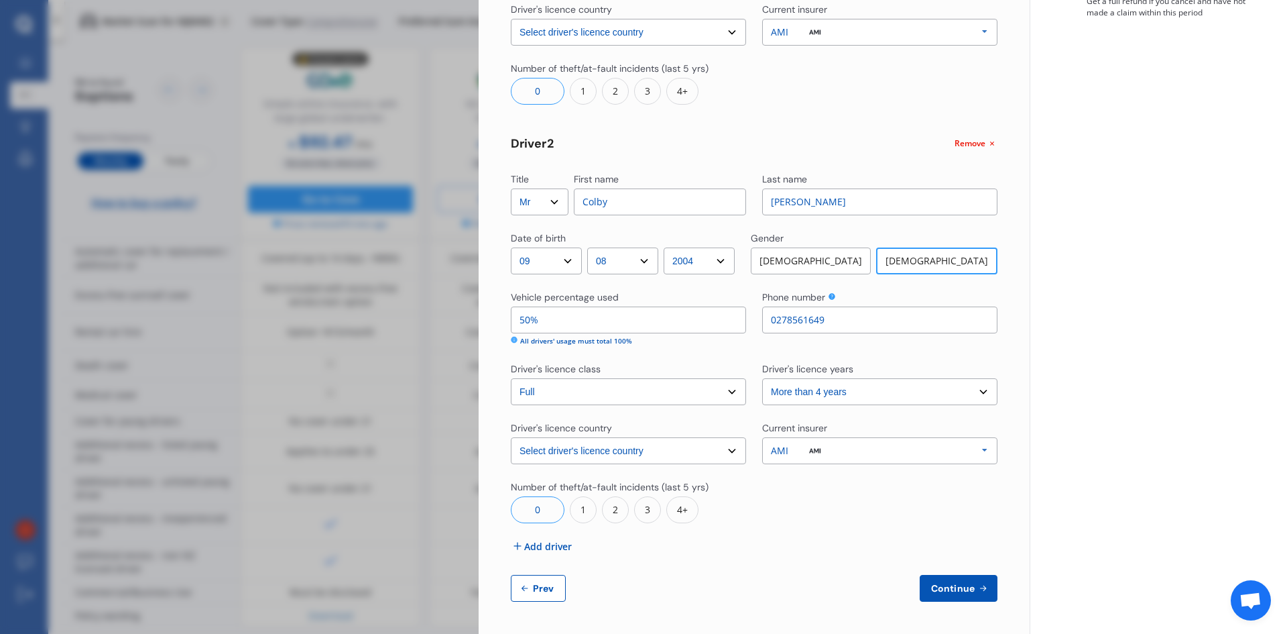
click at [945, 591] on span "Continue" at bounding box center [952, 588] width 49 height 11
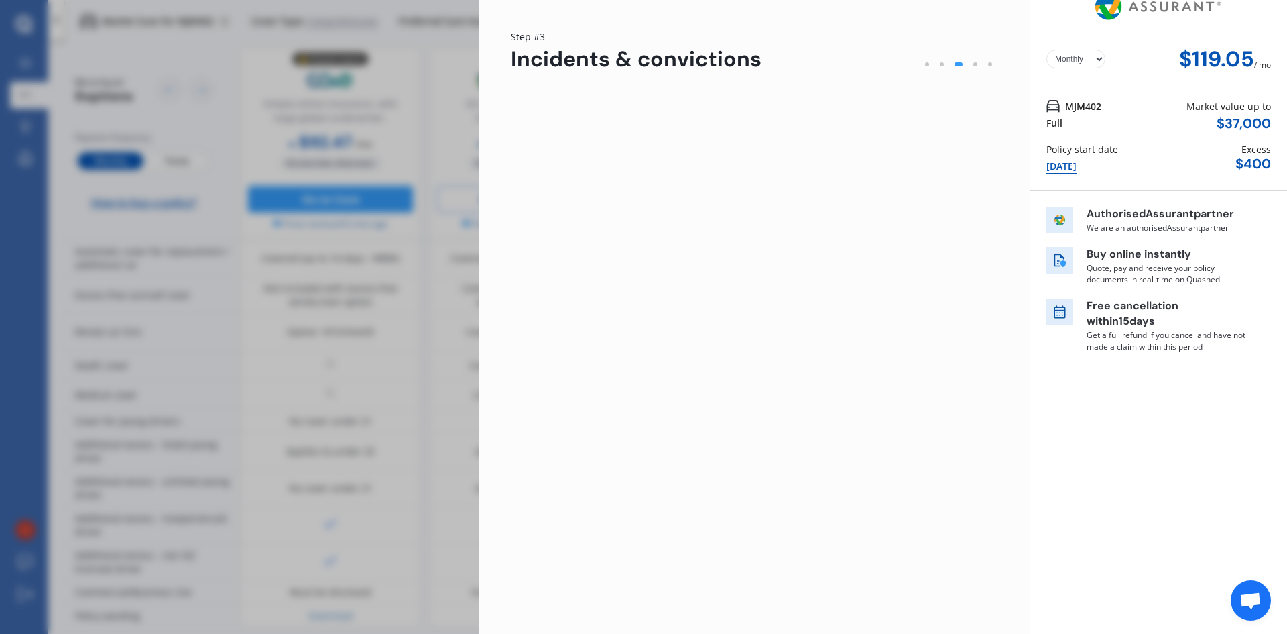
scroll to position [0, 0]
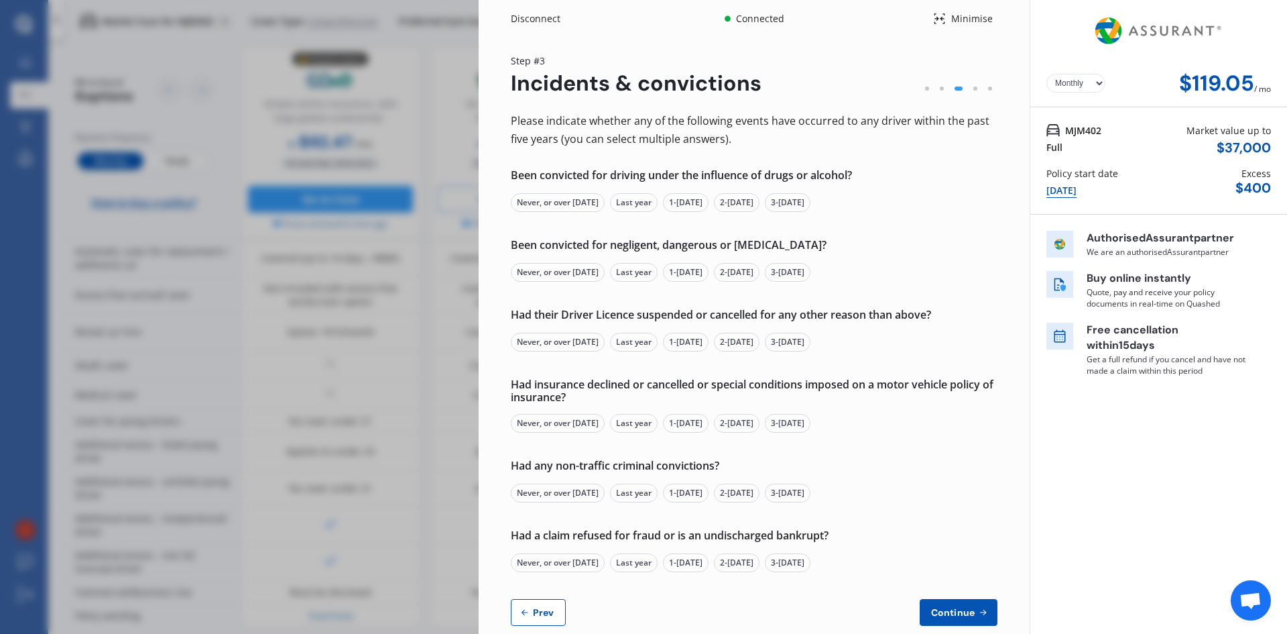
click at [571, 202] on div "Never, or over 5 yrs ago" at bounding box center [558, 202] width 94 height 19
click at [593, 272] on div "Never, or over 5 yrs ago" at bounding box center [558, 272] width 94 height 19
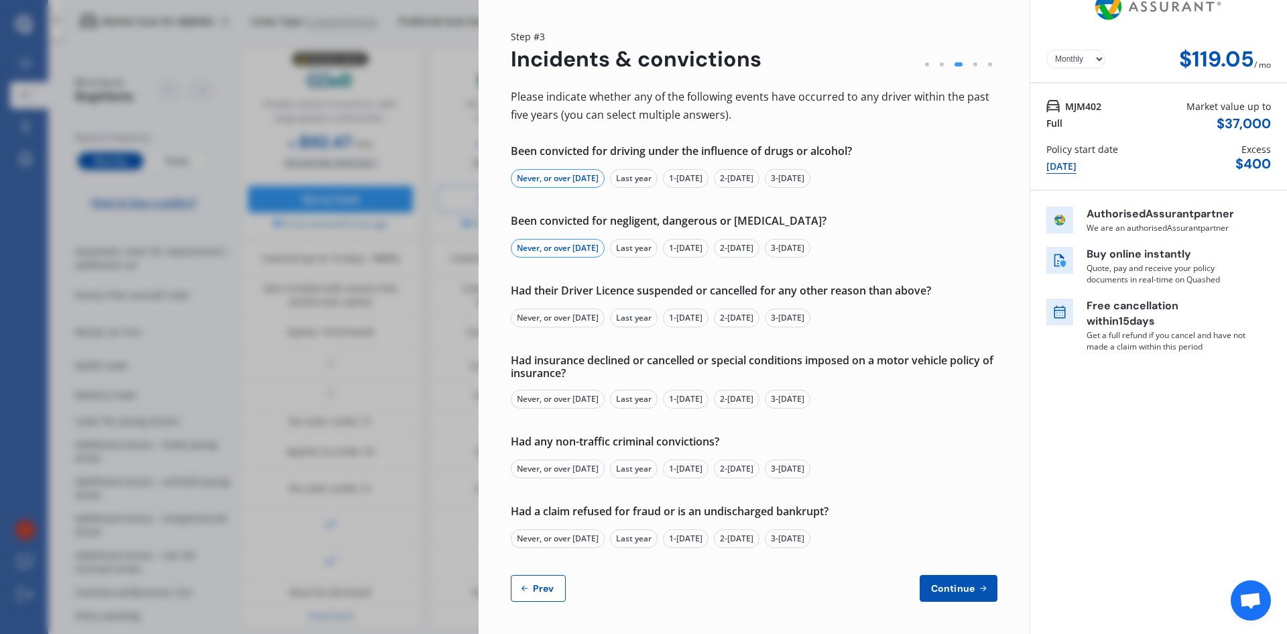
click at [565, 318] on div "Never, or over 5 yrs ago" at bounding box center [558, 317] width 94 height 19
click at [562, 396] on div "Never, or over 5 yrs ago" at bounding box center [558, 398] width 94 height 19
click at [557, 469] on div "Never, or over 5 yrs ago" at bounding box center [558, 468] width 94 height 19
click at [553, 533] on div "Never, or over 5 yrs ago" at bounding box center [558, 538] width 94 height 19
click at [950, 587] on span "Continue" at bounding box center [952, 588] width 49 height 11
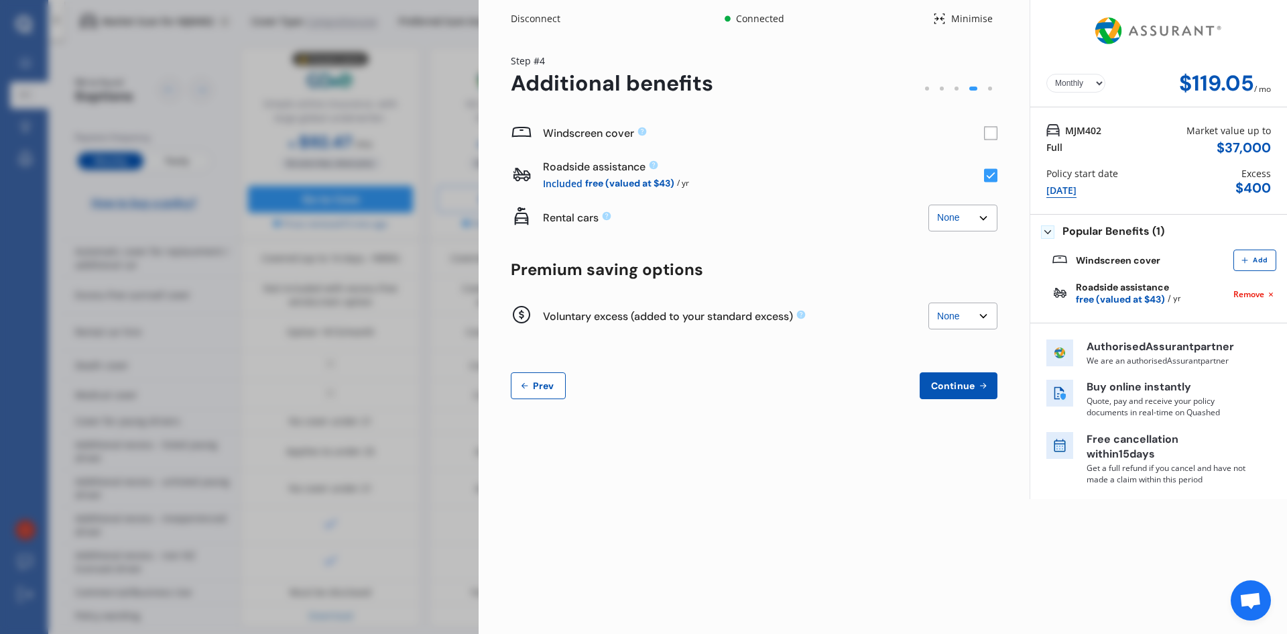
scroll to position [0, 0]
click at [989, 135] on rect at bounding box center [990, 133] width 13 height 13
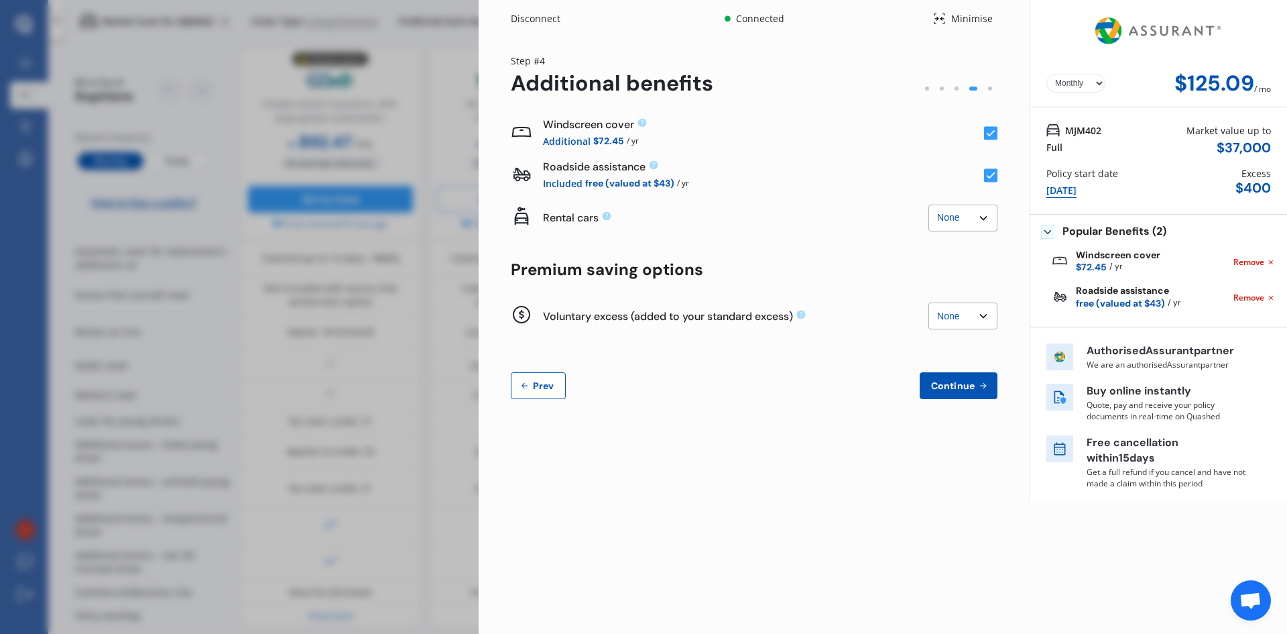
click at [991, 176] on icon at bounding box center [991, 175] width 9 height 7
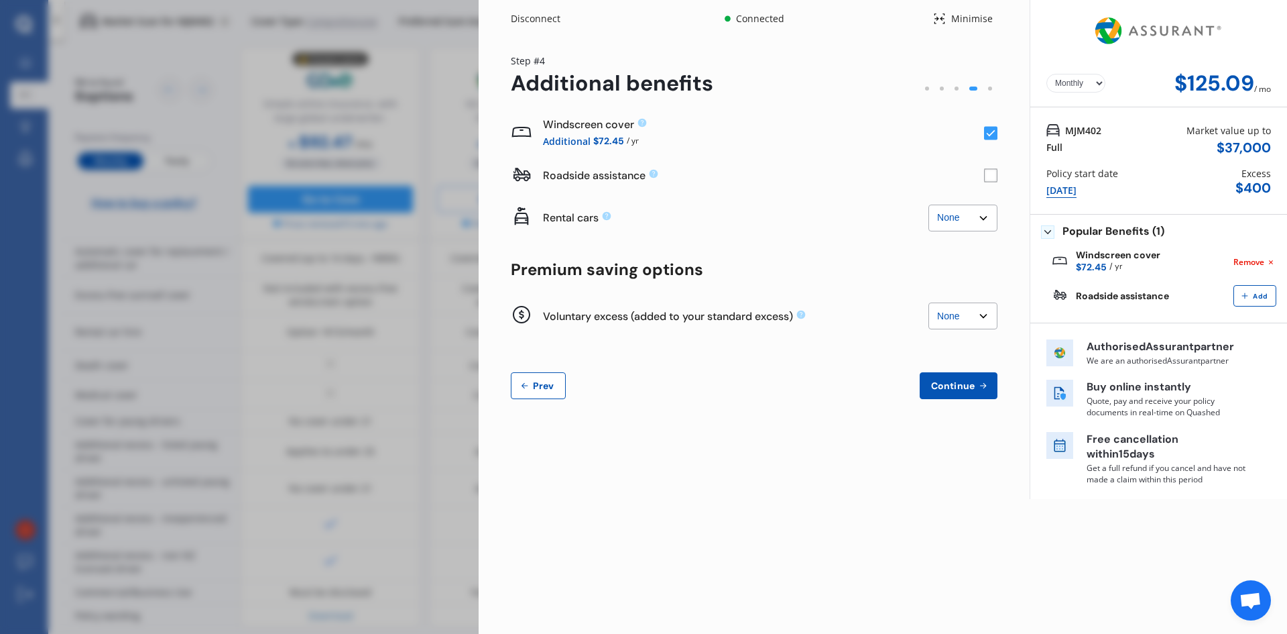
click at [961, 383] on span "Continue" at bounding box center [952, 385] width 49 height 11
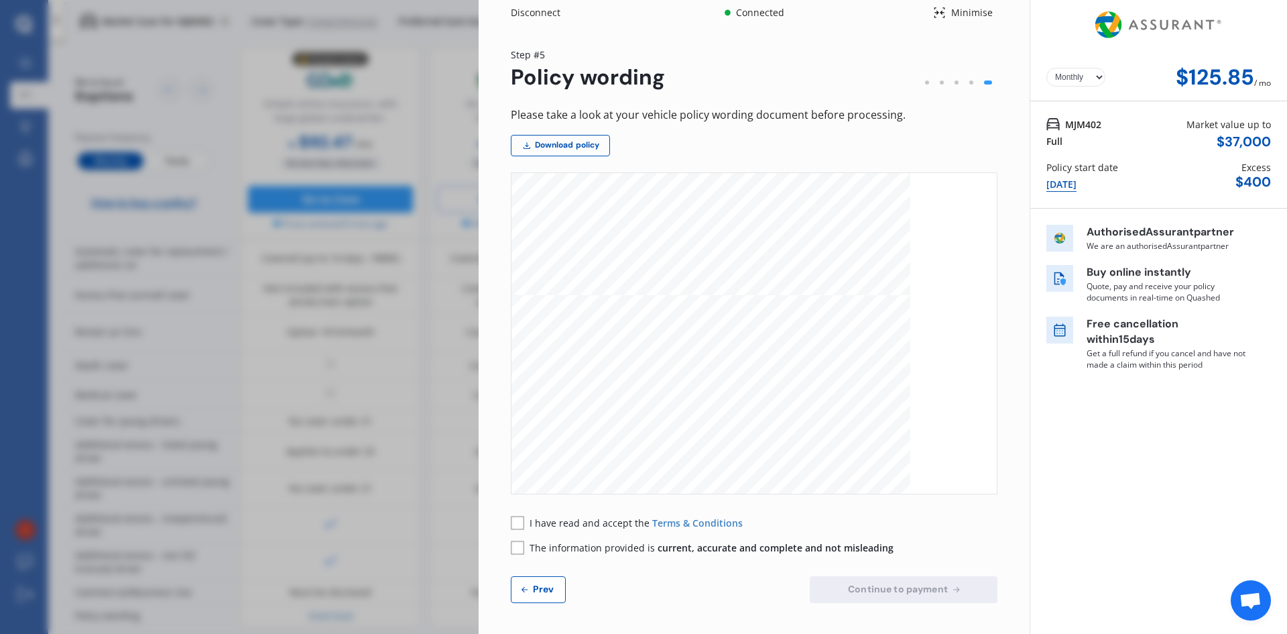
scroll to position [7, 0]
